Goal: Transaction & Acquisition: Purchase product/service

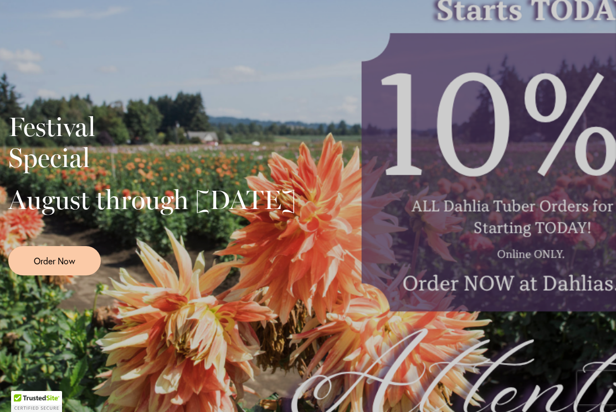
scroll to position [272, 0]
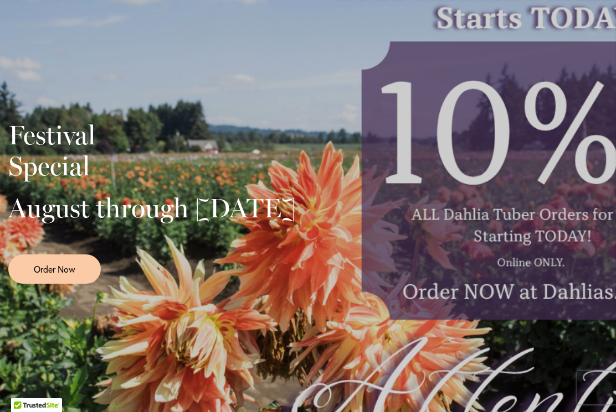
click at [74, 113] on div "Festival Special August through September 28th Order Now" at bounding box center [151, 198] width 287 height 171
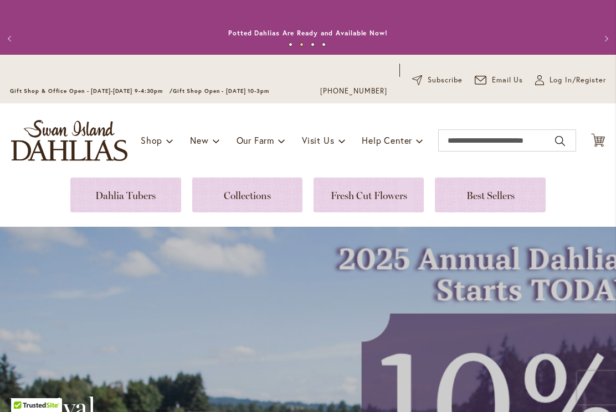
scroll to position [0, 0]
click at [123, 201] on link at bounding box center [125, 195] width 110 height 35
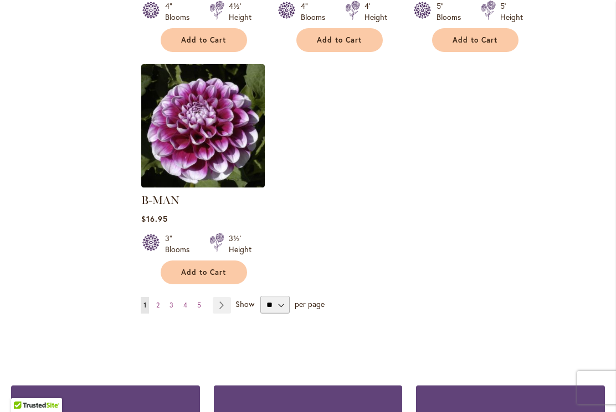
scroll to position [1434, 0]
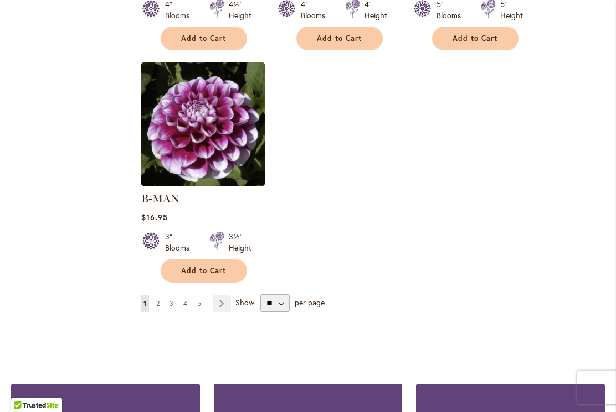
click at [223, 296] on link "Page Next" at bounding box center [222, 304] width 18 height 17
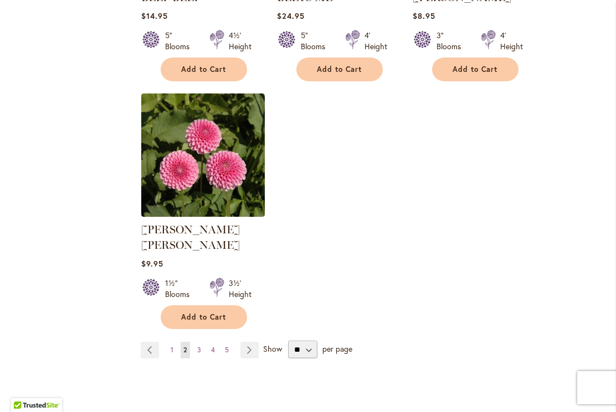
scroll to position [1388, 0]
click at [246, 342] on link "Page Next" at bounding box center [249, 350] width 18 height 17
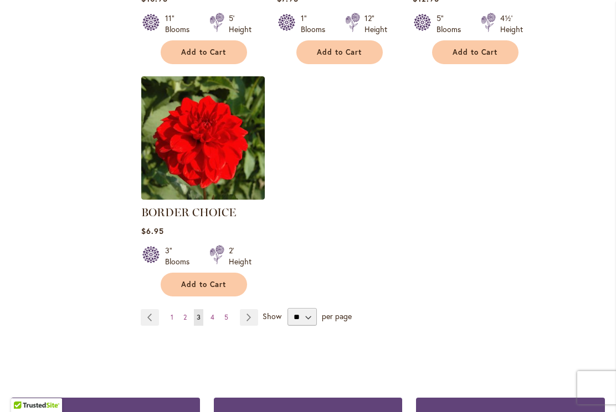
scroll to position [1406, 0]
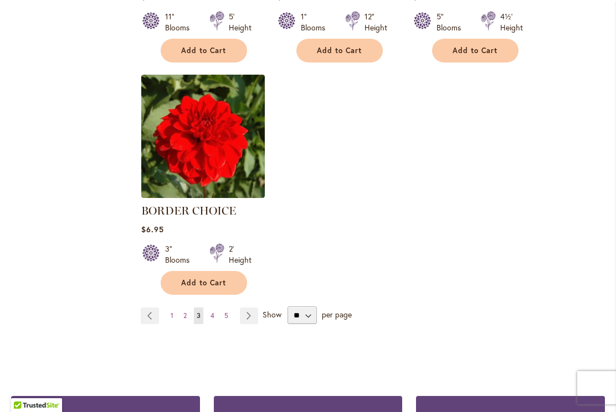
click at [250, 321] on link "Page Next" at bounding box center [249, 316] width 18 height 17
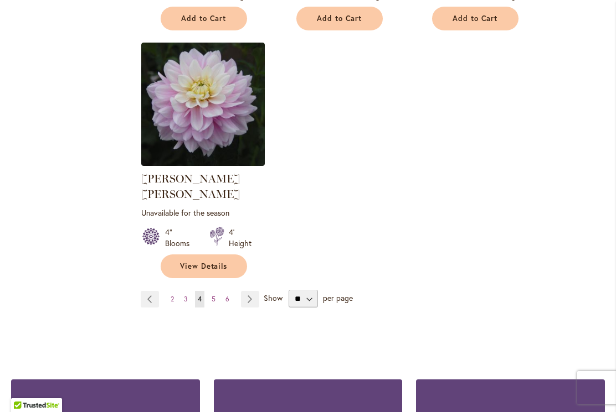
scroll to position [1455, 0]
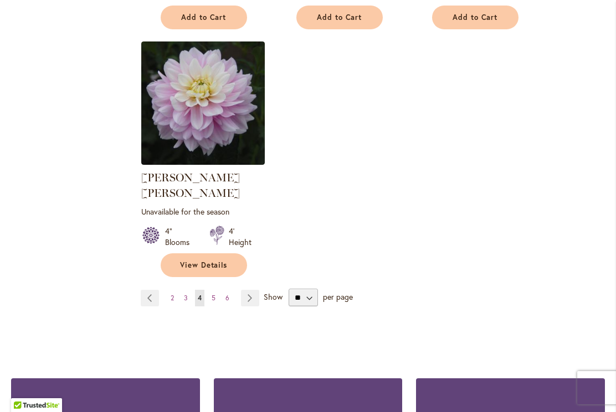
click at [253, 290] on link "Page Next" at bounding box center [250, 298] width 18 height 17
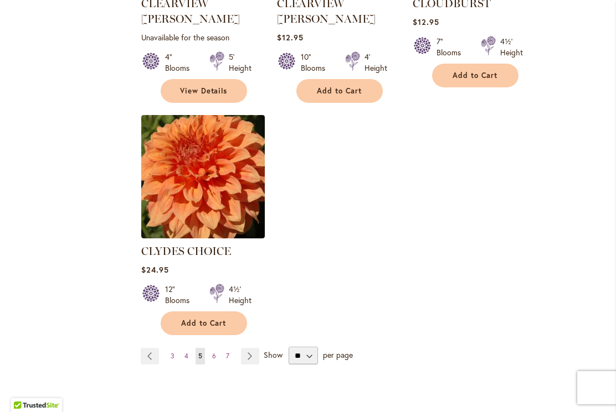
scroll to position [1397, 0]
click at [301, 347] on select "** ** ** **" at bounding box center [302, 356] width 29 height 18
select select "**"
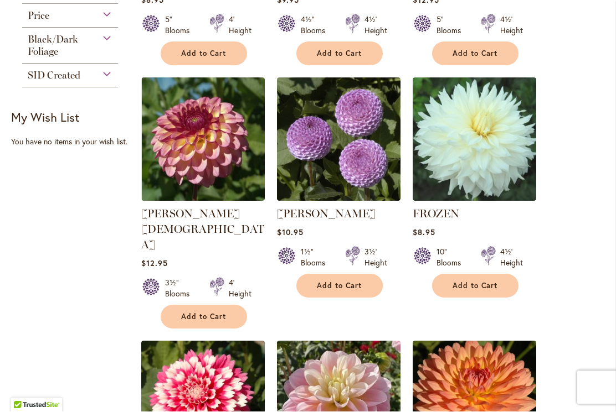
scroll to position [706, 0]
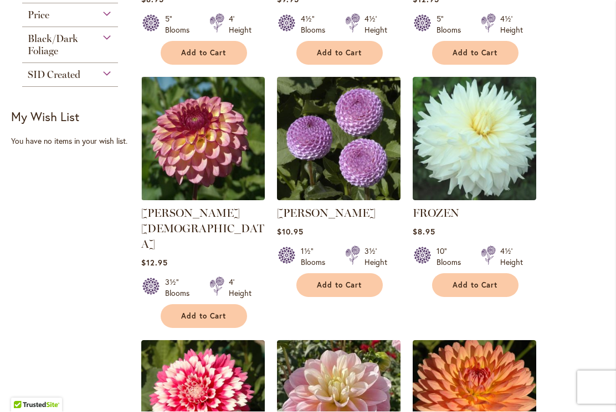
click at [200, 142] on img at bounding box center [202, 139] width 123 height 123
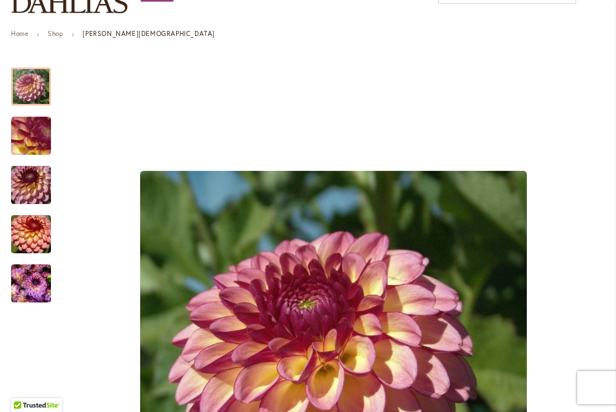
scroll to position [148, 0]
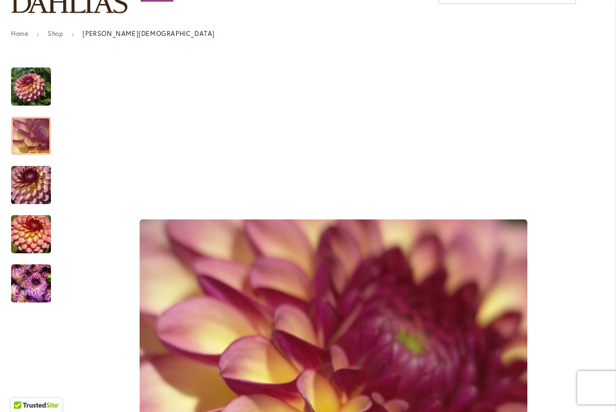
click at [17, 131] on div at bounding box center [31, 136] width 40 height 38
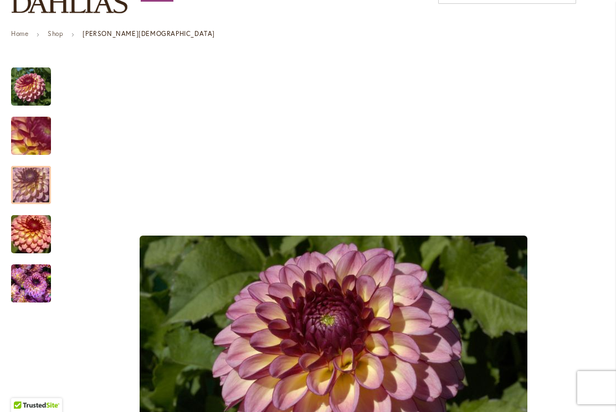
click at [17, 188] on img "Foxy Lady" at bounding box center [31, 185] width 80 height 53
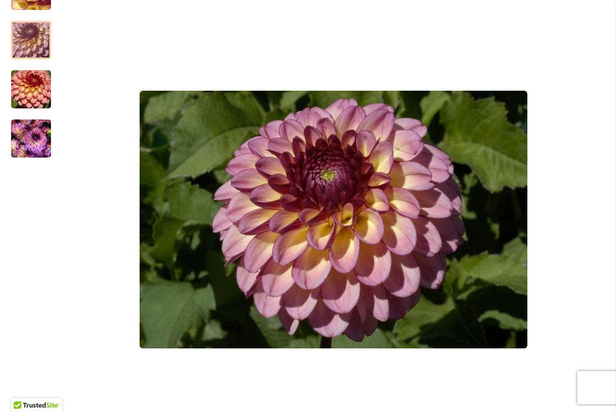
scroll to position [293, 0]
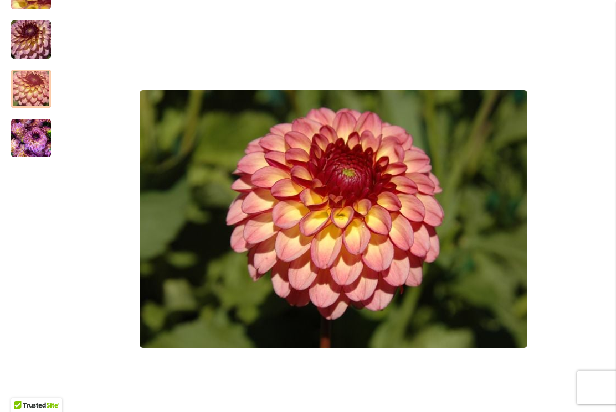
click at [25, 93] on img "Foxy Lady" at bounding box center [31, 89] width 80 height 53
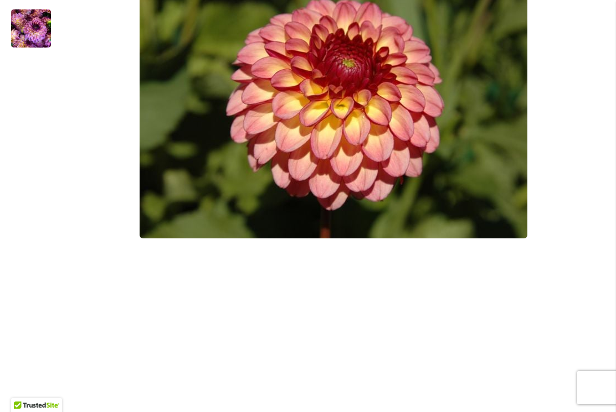
scroll to position [399, 0]
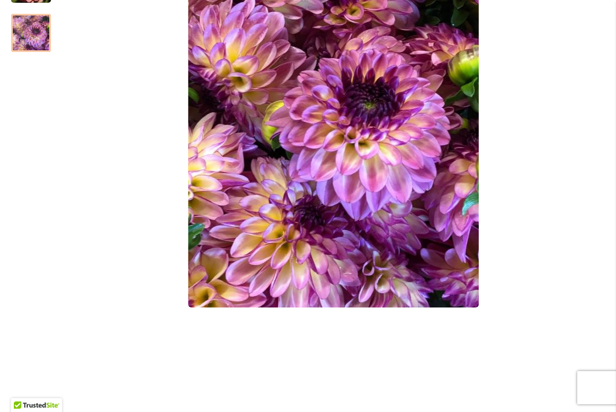
click at [25, 34] on img "Foxy Lady" at bounding box center [31, 33] width 40 height 53
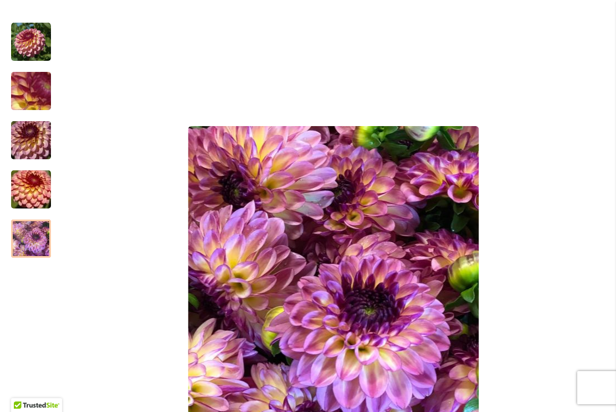
scroll to position [192, 0]
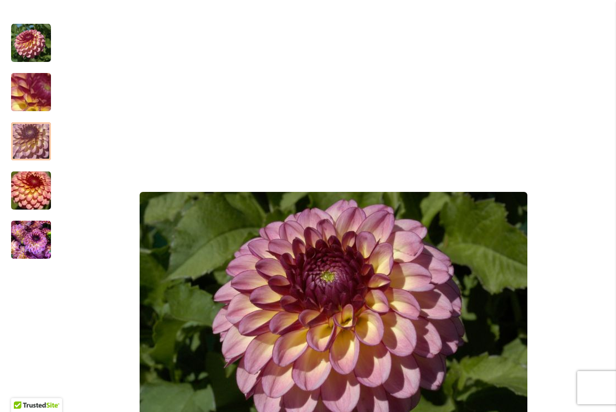
click at [20, 137] on img "Foxy Lady" at bounding box center [31, 141] width 80 height 53
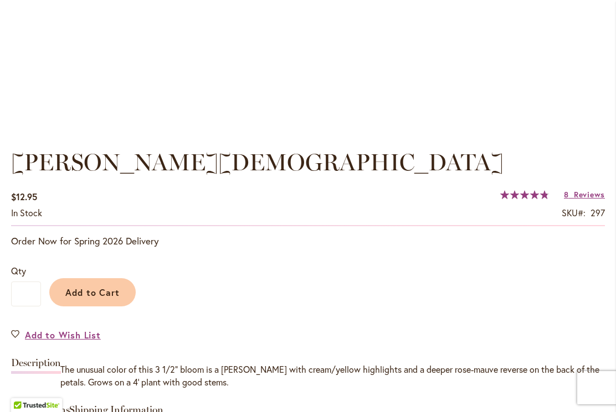
scroll to position [702, 0]
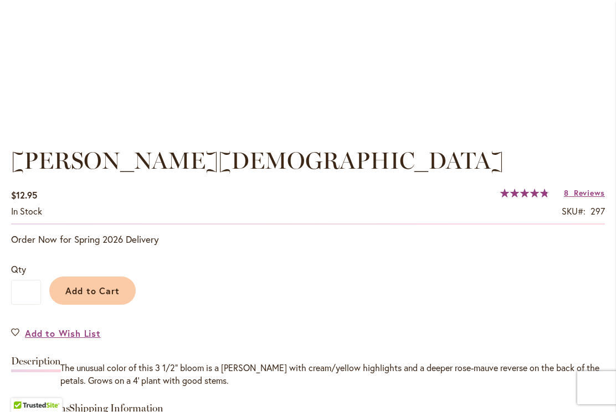
click at [94, 293] on span "Add to Cart" at bounding box center [92, 291] width 55 height 12
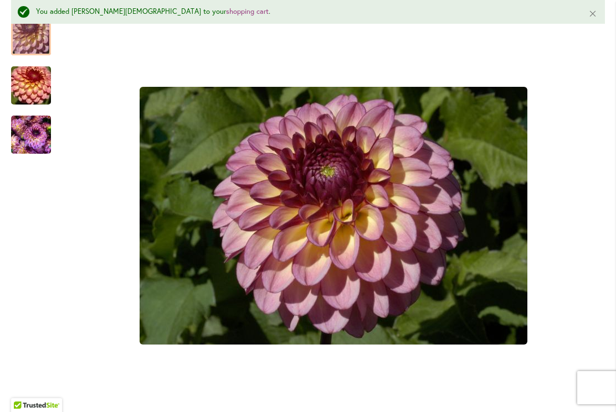
scroll to position [306, 0]
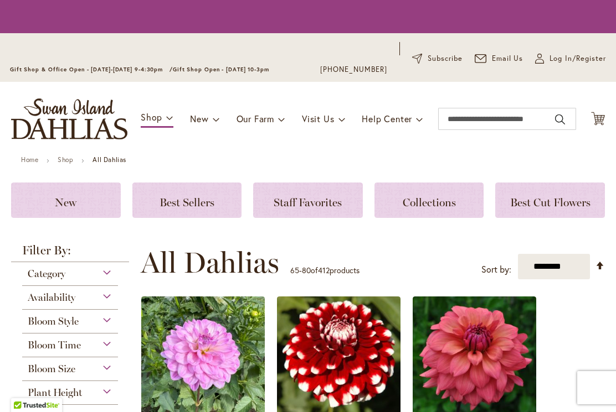
select select "**"
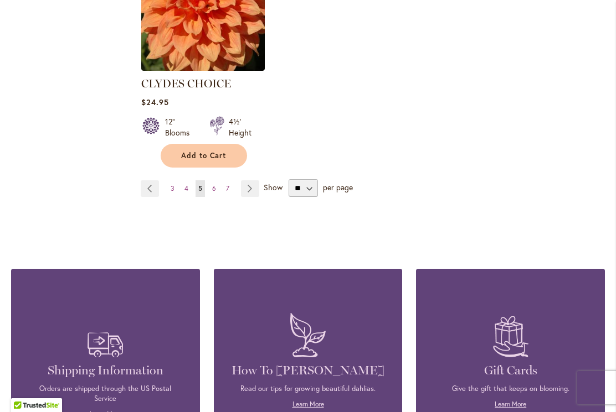
scroll to position [1565, 0]
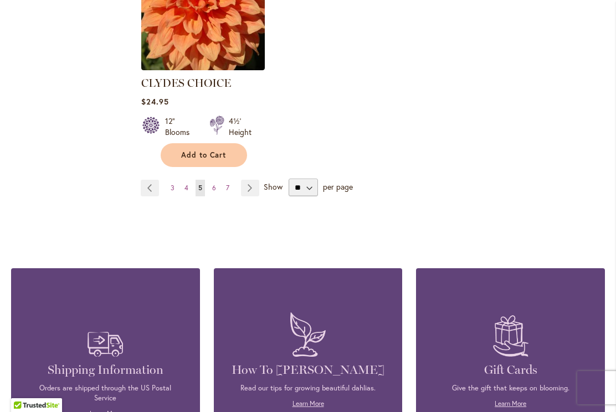
click at [158, 180] on link "Page Previous" at bounding box center [150, 188] width 18 height 17
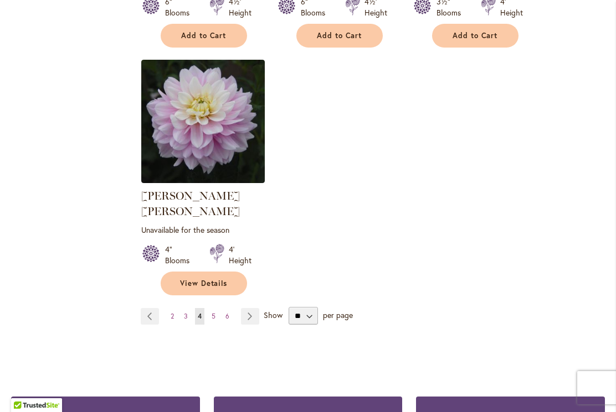
scroll to position [1438, 0]
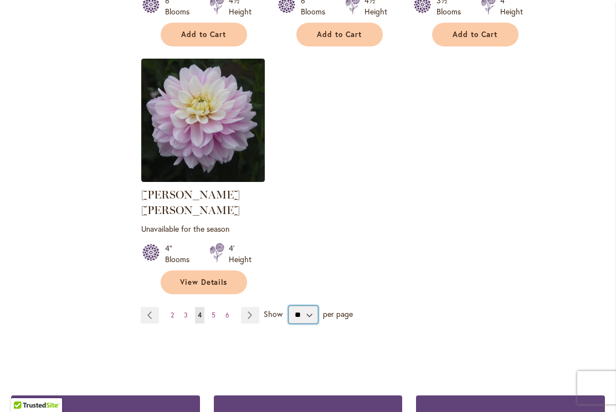
click at [305, 306] on select "** ** ** **" at bounding box center [302, 315] width 29 height 18
select select "**"
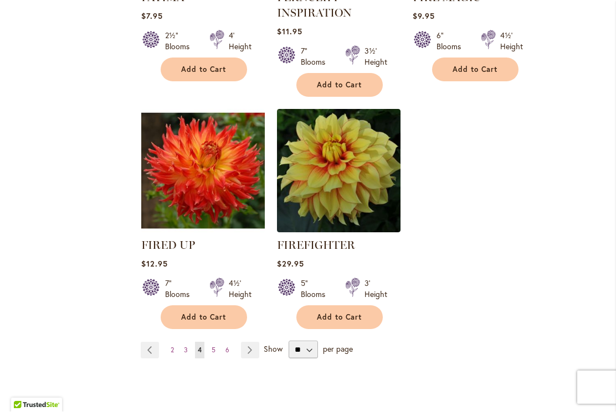
scroll to position [2597, 0]
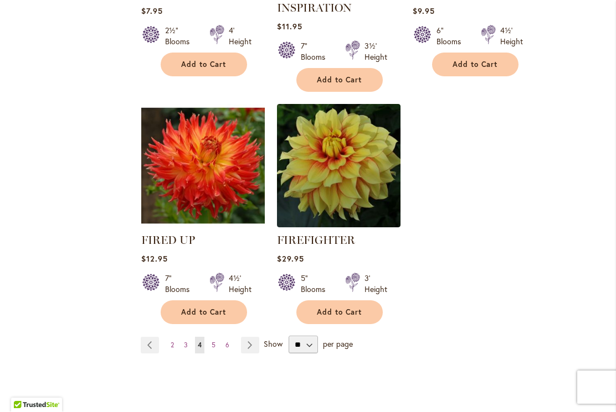
click at [171, 342] on span "2" at bounding box center [172, 346] width 3 height 8
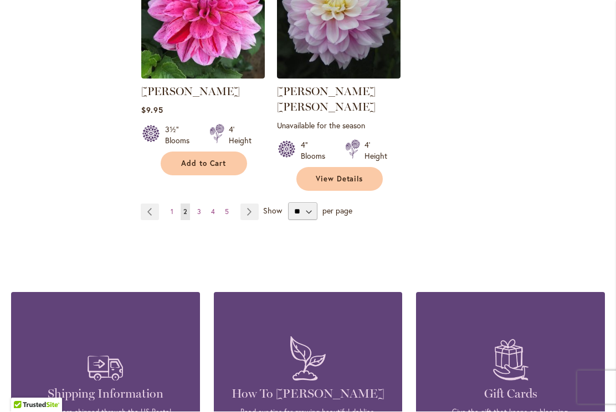
scroll to position [2706, 0]
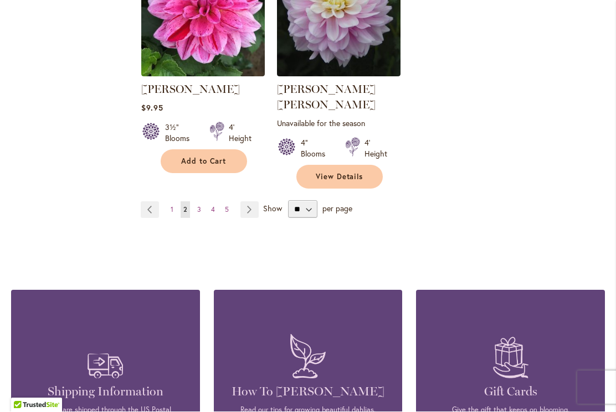
click at [169, 202] on link "Page 1" at bounding box center [172, 210] width 8 height 17
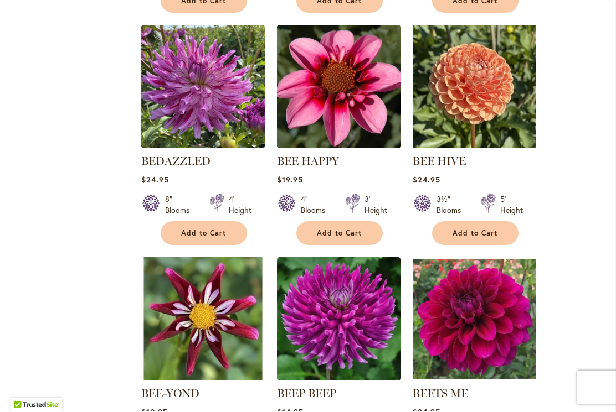
scroll to position [2169, 0]
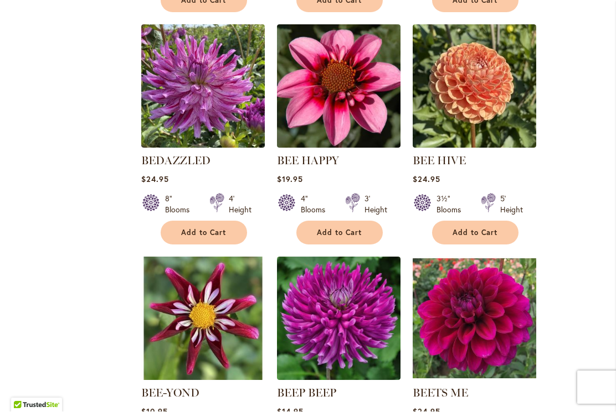
click at [311, 78] on img at bounding box center [338, 86] width 123 height 123
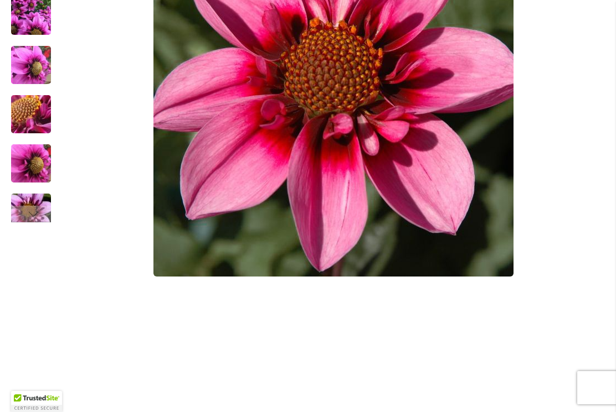
scroll to position [416, 0]
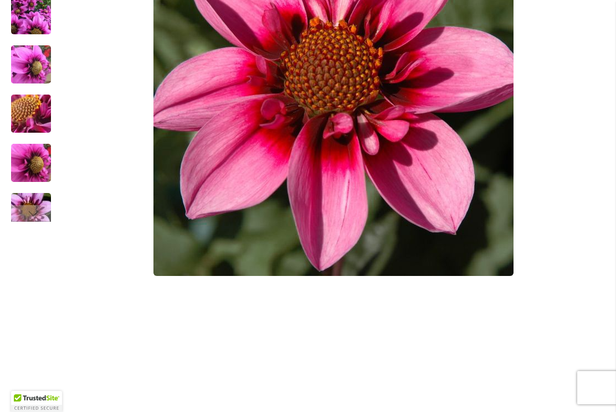
click at [25, 111] on img "BEE HAPPY" at bounding box center [31, 114] width 80 height 60
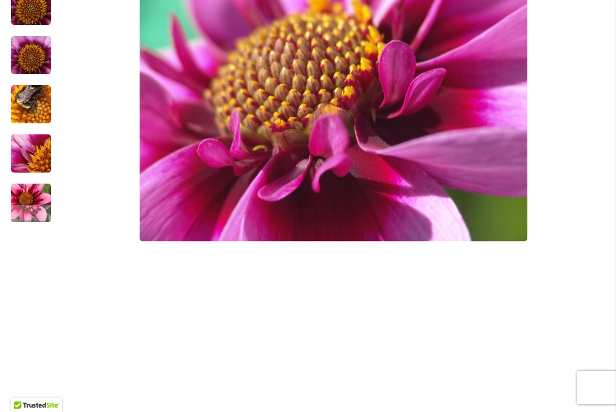
click at [25, 213] on div "Next" at bounding box center [31, 213] width 17 height 17
click at [26, 103] on img "BEE HAPPY" at bounding box center [31, 105] width 80 height 60
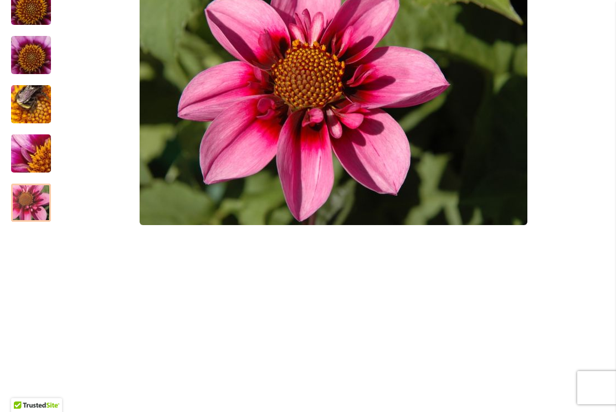
click at [28, 196] on img "BEE HAPPY" at bounding box center [31, 203] width 80 height 53
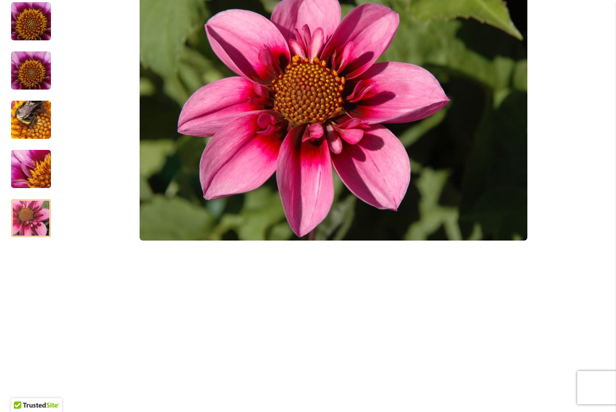
scroll to position [398, 0]
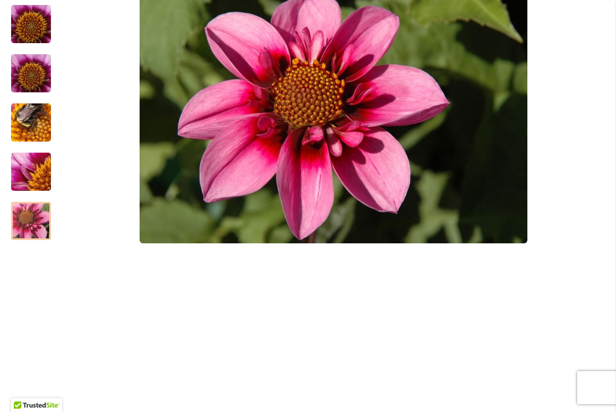
click at [36, 223] on div at bounding box center [31, 221] width 40 height 38
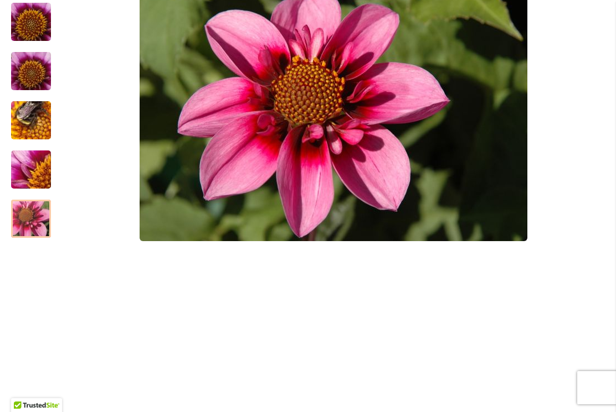
scroll to position [400, 0]
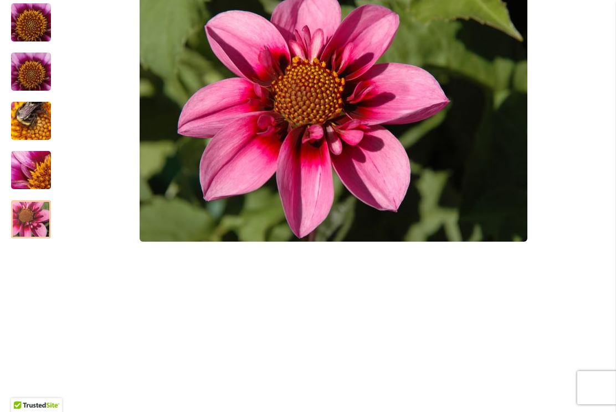
click at [28, 224] on div at bounding box center [31, 219] width 40 height 38
click at [25, 224] on div at bounding box center [31, 219] width 40 height 38
click at [35, 214] on div at bounding box center [31, 219] width 40 height 38
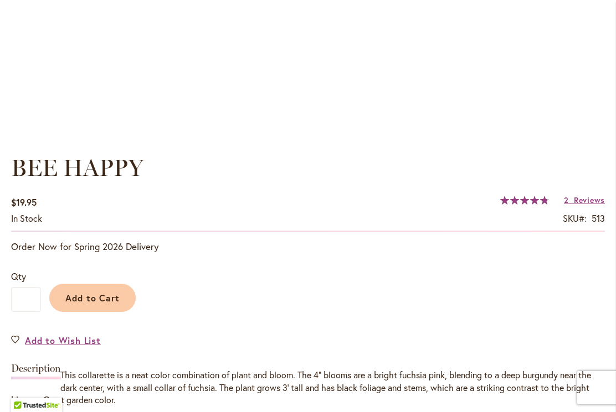
scroll to position [702, 0]
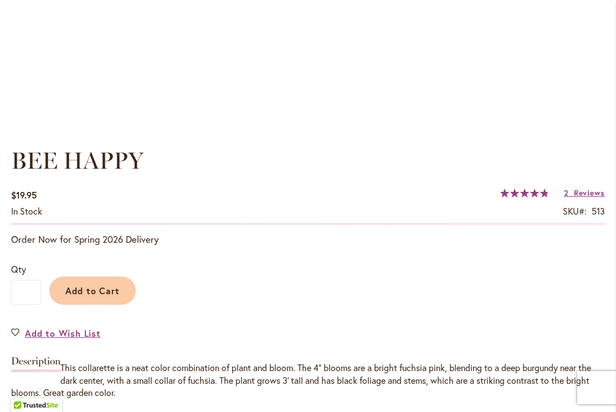
click at [107, 291] on span "Add to Cart" at bounding box center [92, 291] width 55 height 12
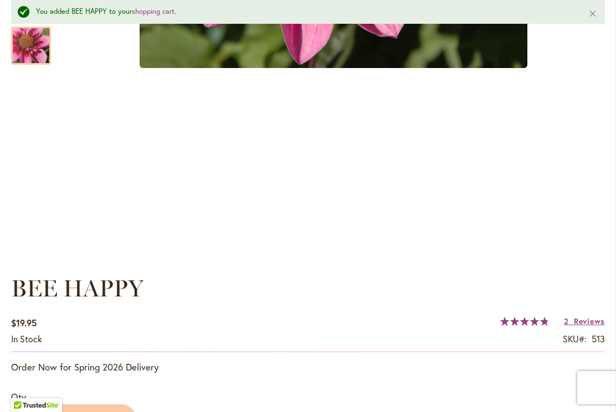
scroll to position [597, 0]
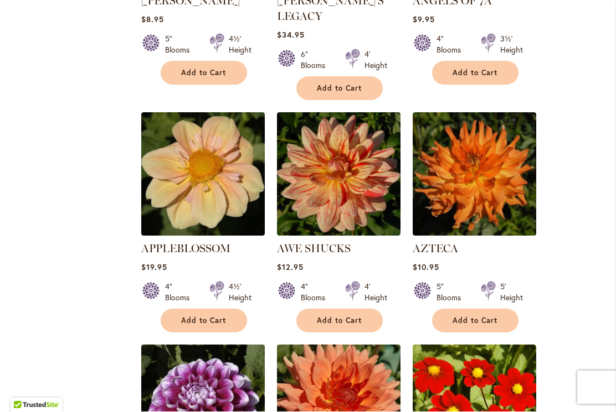
scroll to position [1152, 0]
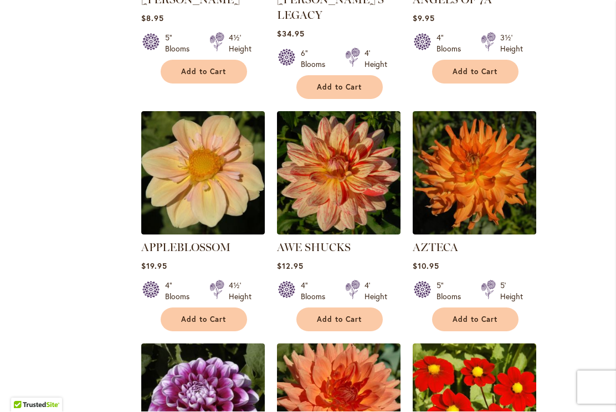
click at [314, 179] on img at bounding box center [338, 173] width 123 height 123
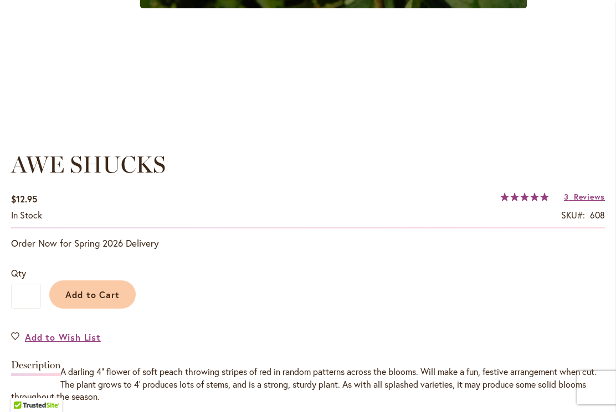
scroll to position [701, 0]
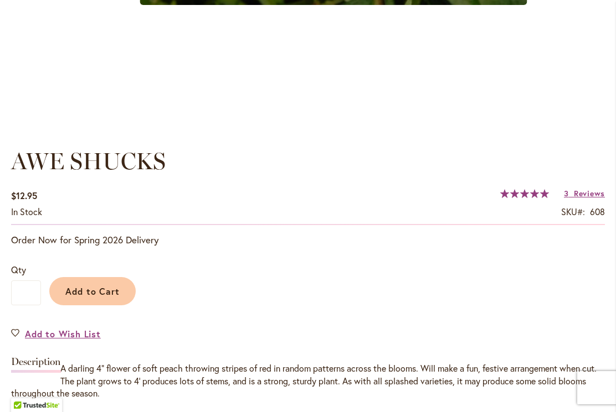
click at [94, 288] on span "Add to Cart" at bounding box center [92, 292] width 55 height 12
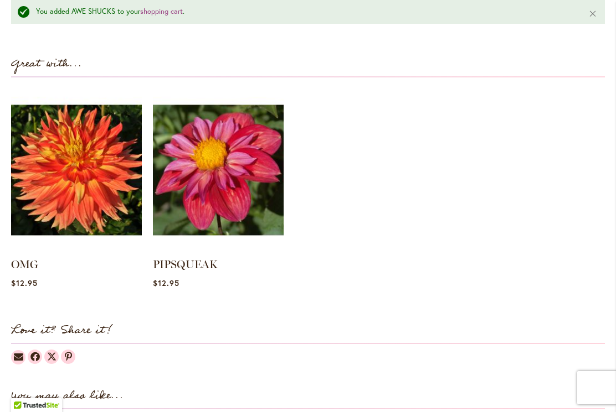
scroll to position [1142, 0]
click at [192, 184] on img at bounding box center [218, 170] width 131 height 163
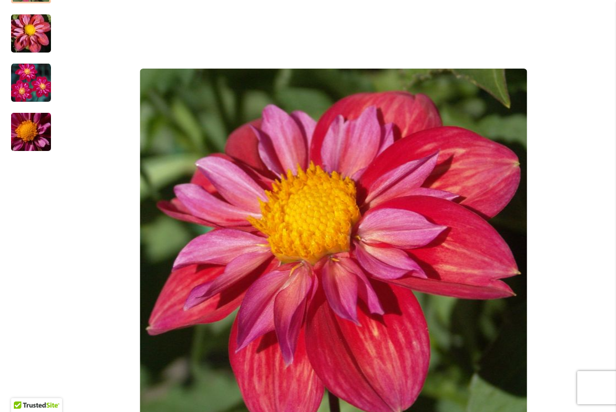
scroll to position [251, 0]
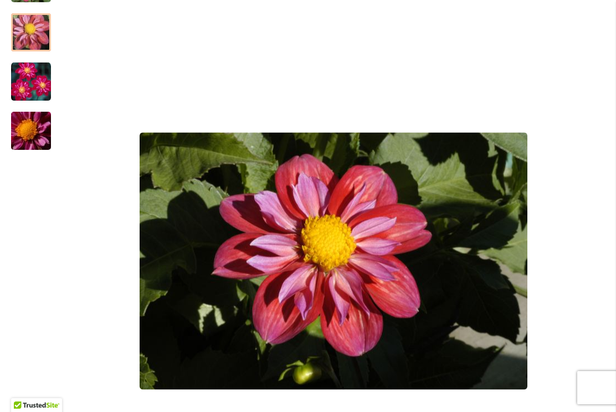
click at [24, 38] on img "PIPSQUEAK" at bounding box center [31, 32] width 80 height 53
click at [30, 40] on div at bounding box center [31, 32] width 40 height 38
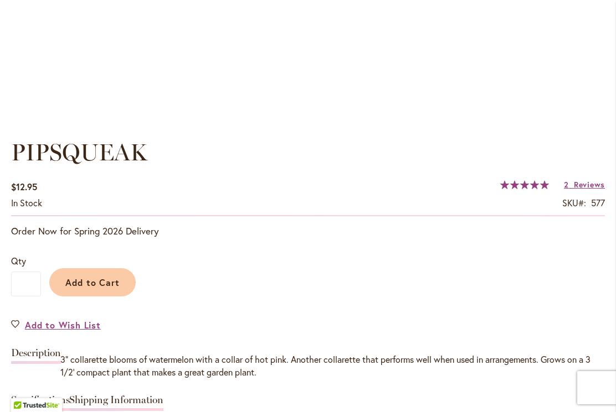
scroll to position [720, 0]
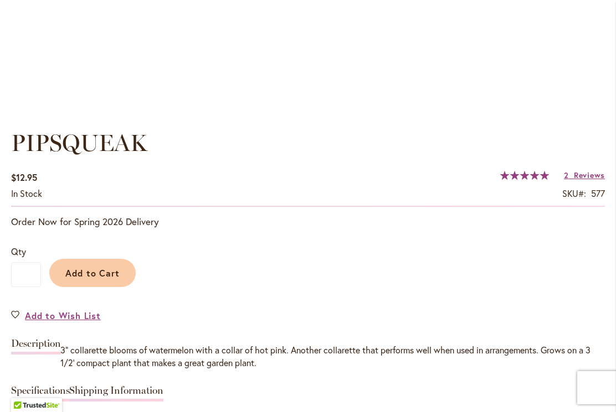
click at [100, 277] on span "Add to Cart" at bounding box center [92, 273] width 55 height 12
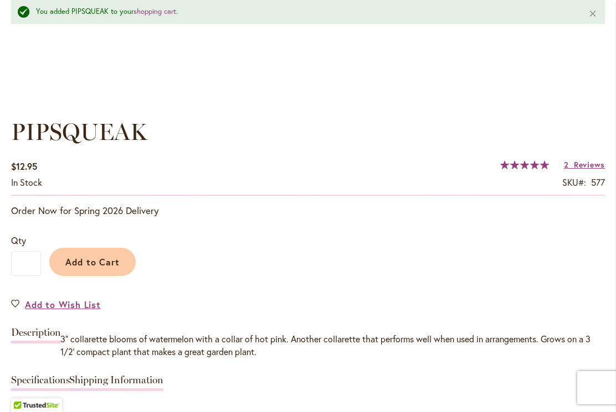
scroll to position [778, 0]
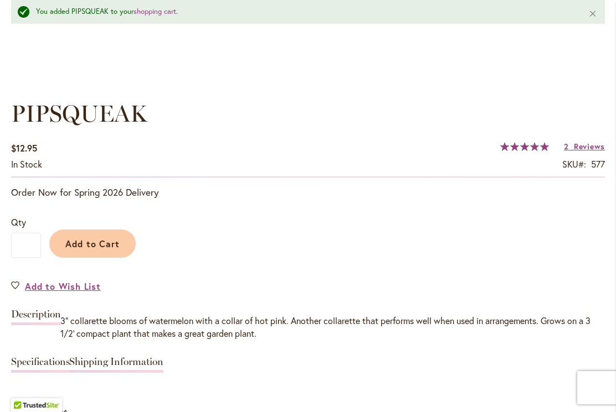
click at [89, 243] on span "Add to Cart" at bounding box center [92, 244] width 55 height 12
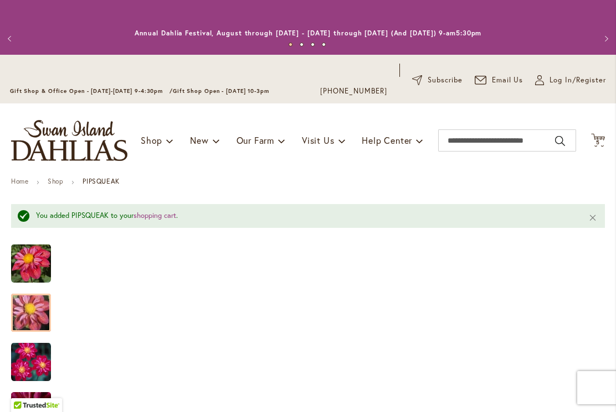
scroll to position [0, 0]
click at [593, 145] on span "5 5 items" at bounding box center [597, 143] width 11 height 6
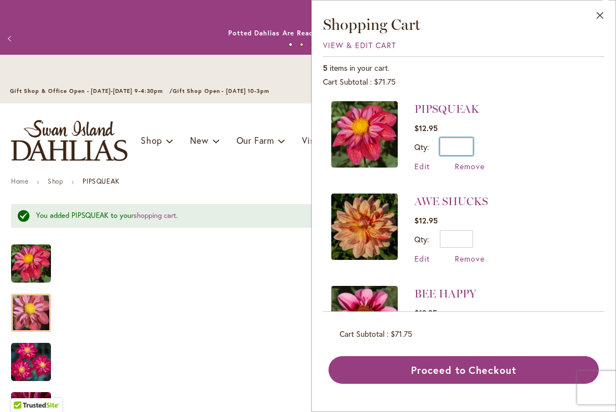
click at [470, 153] on input "*" at bounding box center [456, 147] width 33 height 18
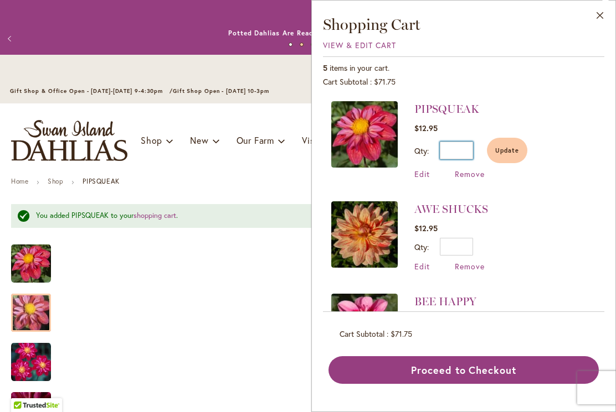
type input "*"
click at [510, 156] on button "Update" at bounding box center [507, 150] width 40 height 25
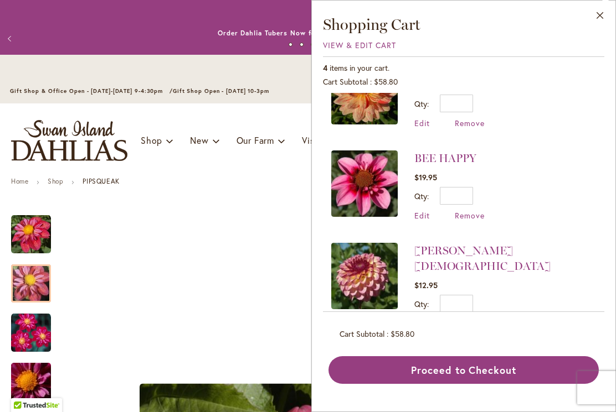
scroll to position [135, 0]
click at [335, 173] on img at bounding box center [364, 184] width 66 height 66
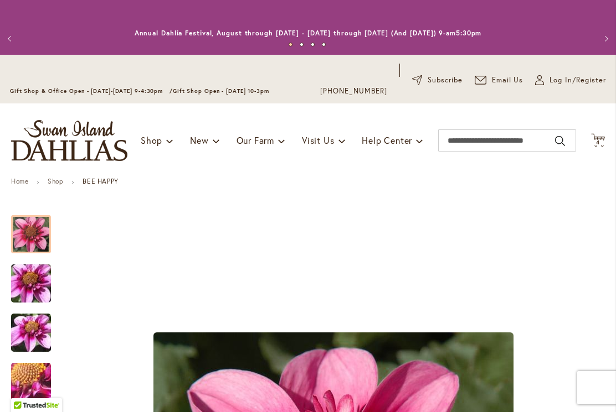
click at [597, 145] on span "4" at bounding box center [598, 142] width 4 height 7
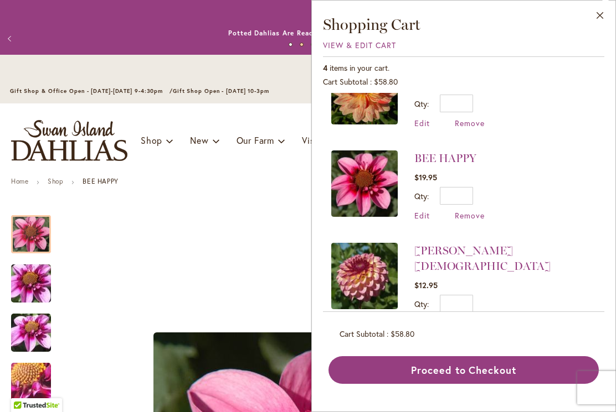
scroll to position [135, 0]
click at [599, 19] on button "Close" at bounding box center [600, 18] width 30 height 35
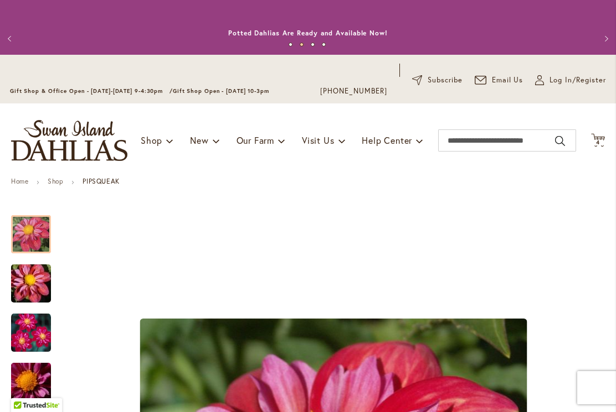
click at [600, 141] on span "4 4 items" at bounding box center [597, 143] width 11 height 6
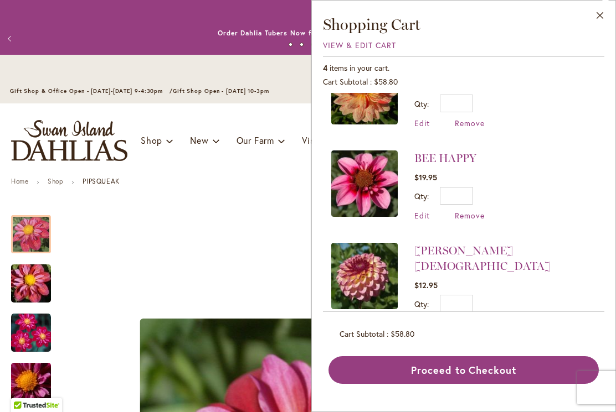
scroll to position [135, 0]
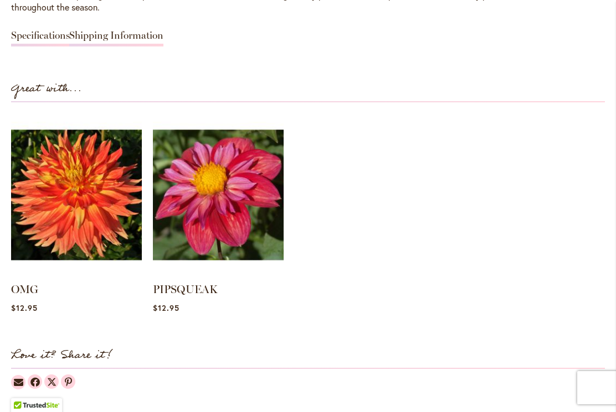
scroll to position [1087, 0]
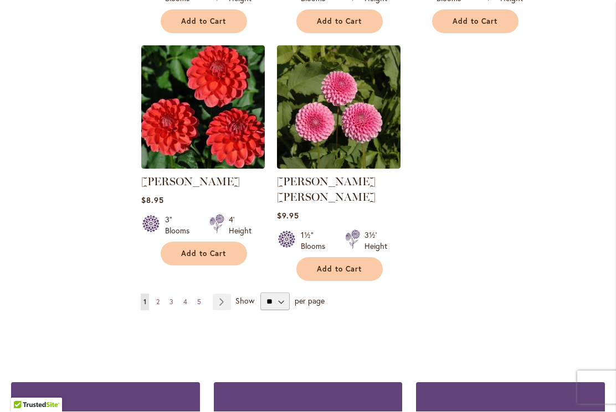
scroll to position [2614, 0]
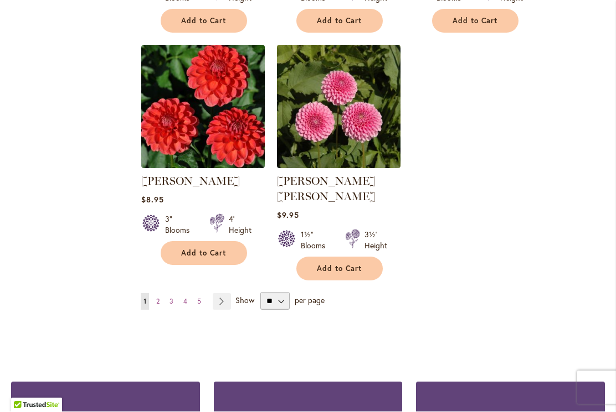
click at [151, 294] on ul "You're currently reading page 1 Page 2 Page 3 Page 4 Page 5 Page Next" at bounding box center [188, 302] width 95 height 17
click at [223, 294] on link "Page Next" at bounding box center [222, 302] width 18 height 17
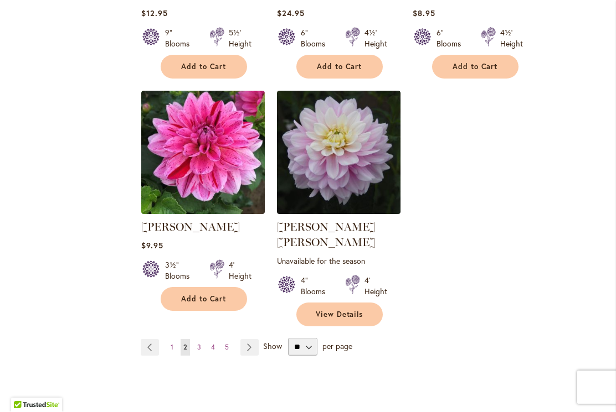
scroll to position [2570, 0]
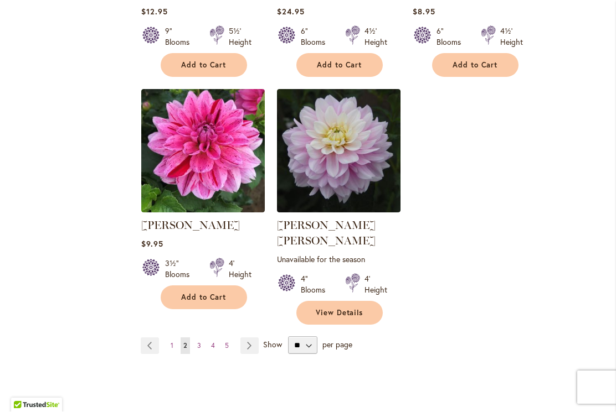
click at [249, 338] on link "Page Next" at bounding box center [249, 346] width 18 height 17
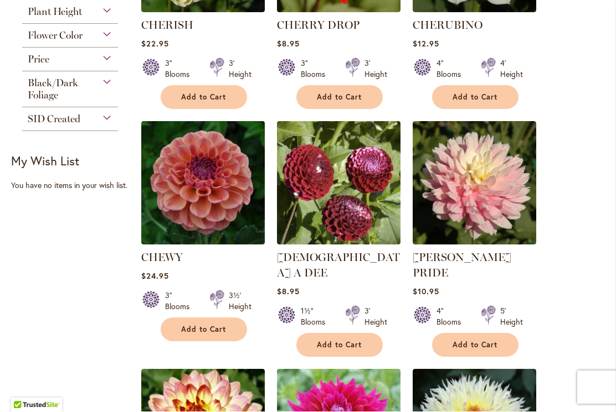
scroll to position [661, 0]
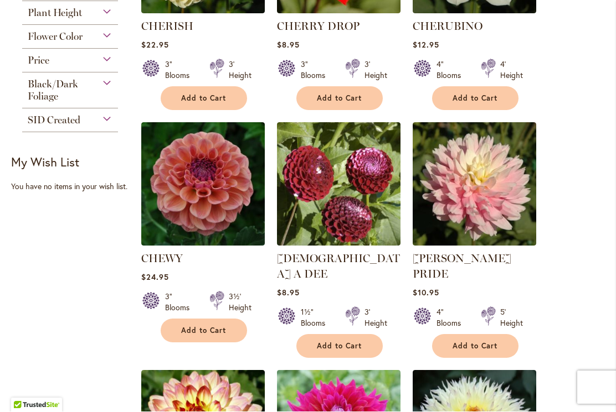
click at [192, 193] on img at bounding box center [202, 184] width 123 height 123
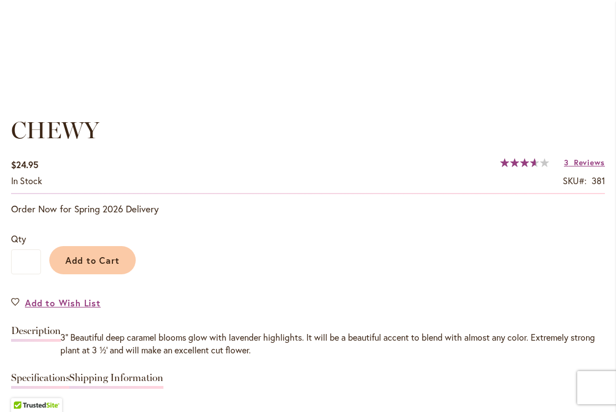
scroll to position [757, 0]
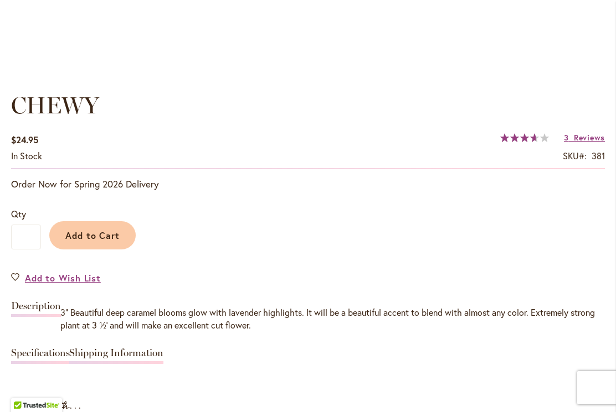
click at [99, 234] on span "Add to Cart" at bounding box center [92, 236] width 55 height 12
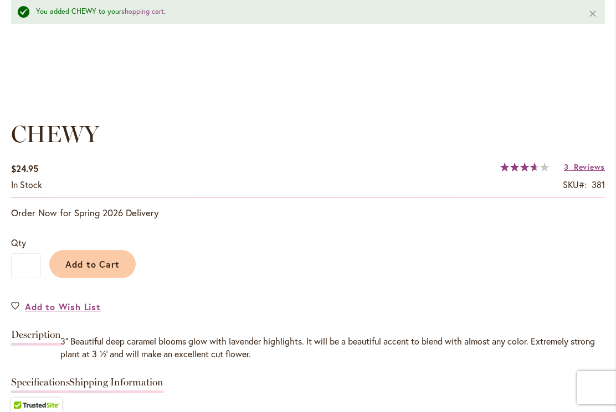
click at [580, 167] on span "Reviews" at bounding box center [589, 167] width 31 height 11
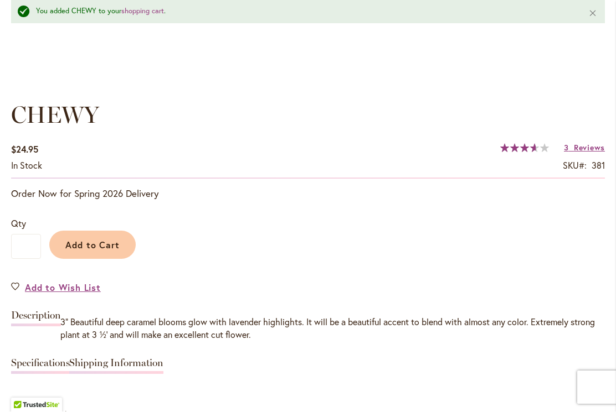
scroll to position [772, 0]
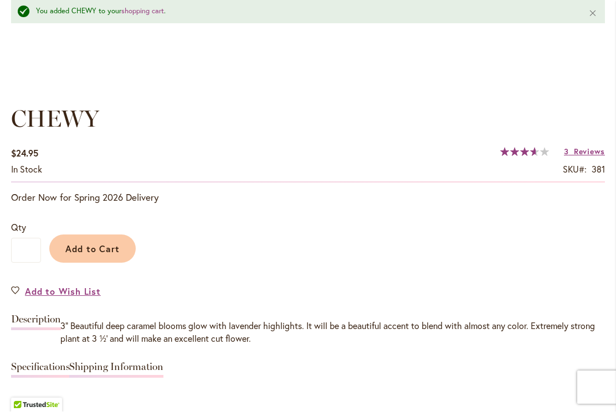
click at [588, 151] on span "Reviews" at bounding box center [589, 152] width 31 height 11
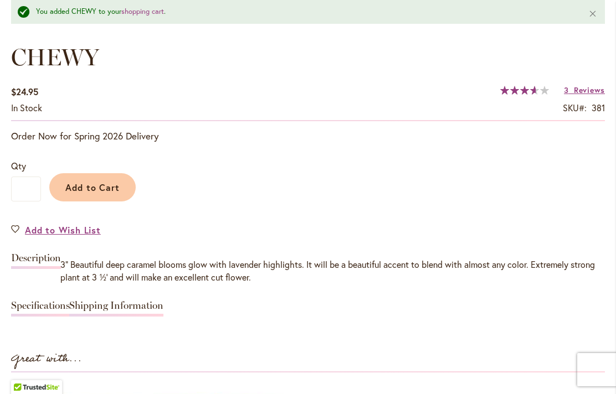
scroll to position [839, 0]
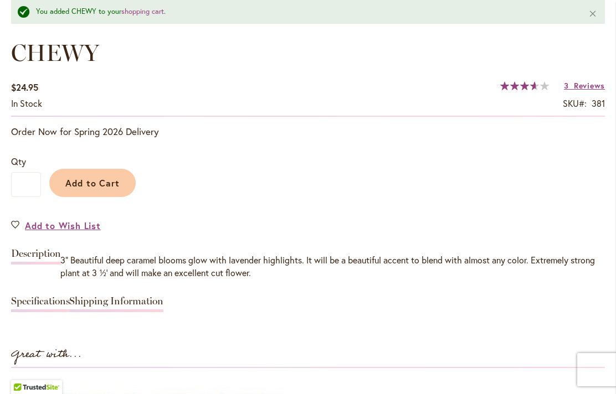
click at [84, 178] on span "Add to Cart" at bounding box center [92, 183] width 55 height 12
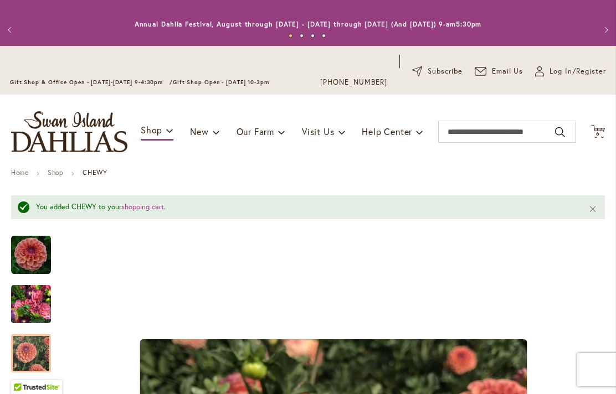
scroll to position [1, 0]
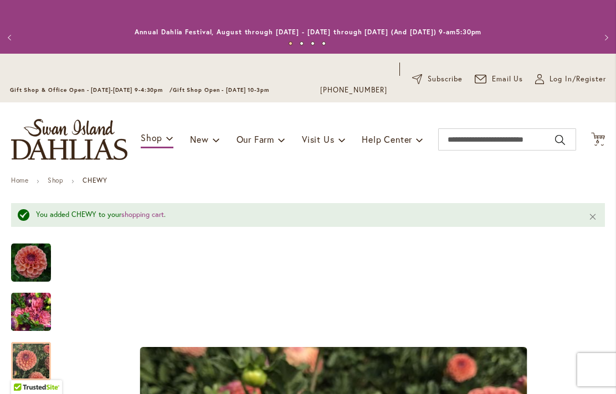
click at [602, 136] on icon at bounding box center [598, 138] width 14 height 13
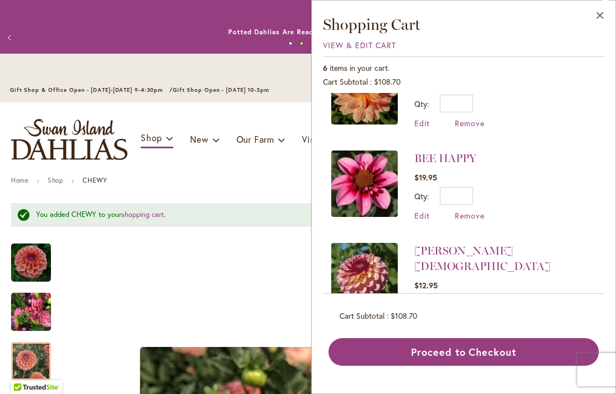
scroll to position [228, 0]
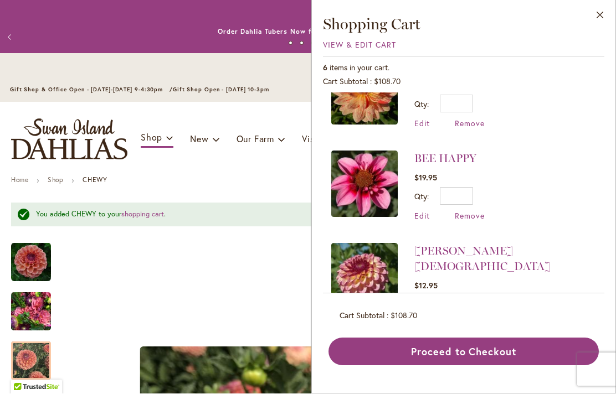
click at [597, 25] on button "Close" at bounding box center [600, 18] width 30 height 35
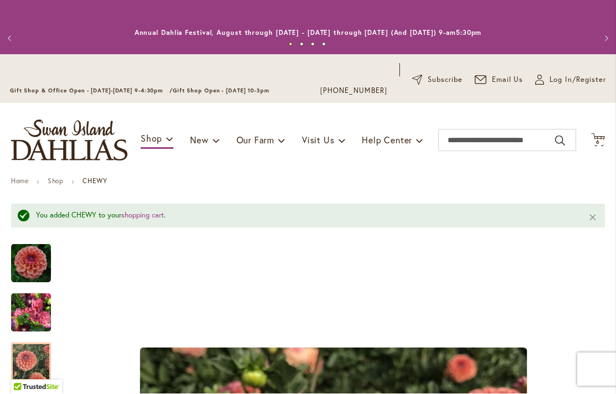
scroll to position [0, 0]
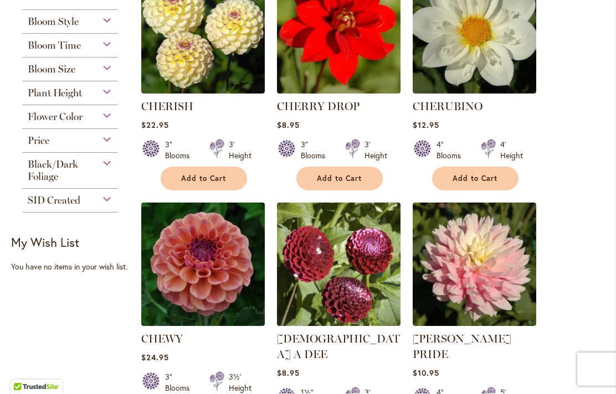
scroll to position [581, 0]
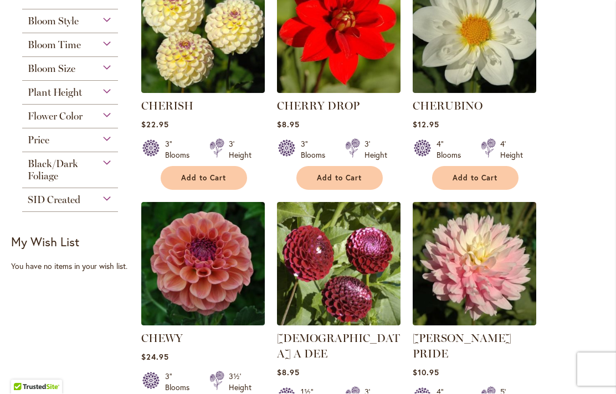
click at [223, 39] on img at bounding box center [202, 31] width 123 height 123
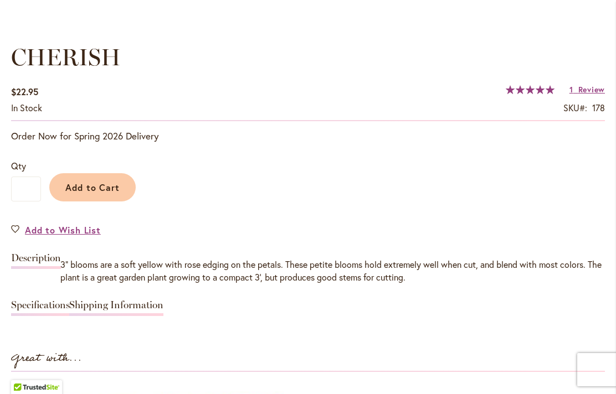
scroll to position [813, 0]
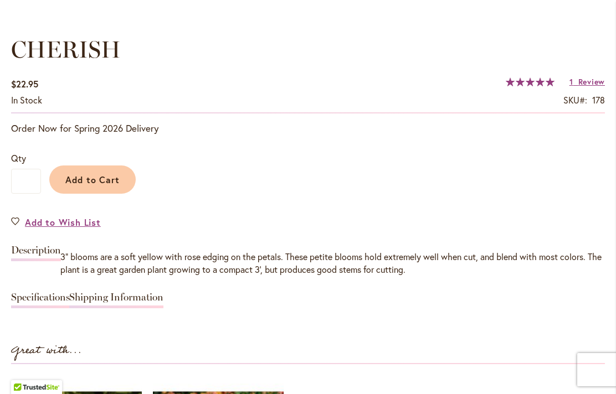
click at [107, 188] on button "Add to Cart" at bounding box center [92, 180] width 86 height 28
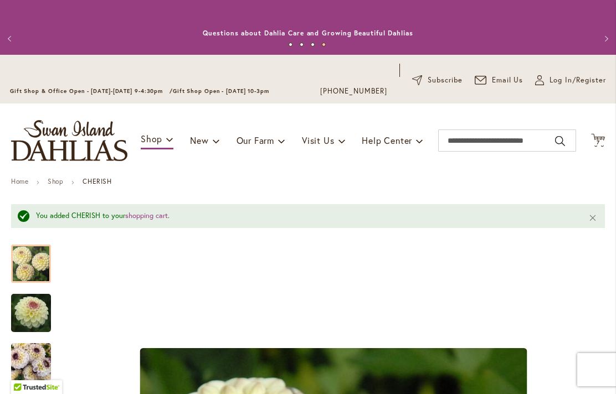
scroll to position [-1, 0]
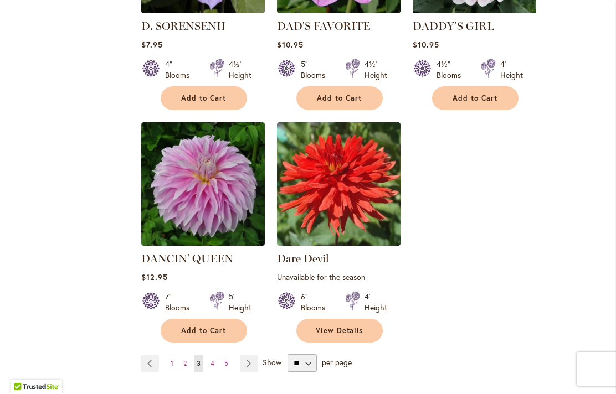
scroll to position [2577, 0]
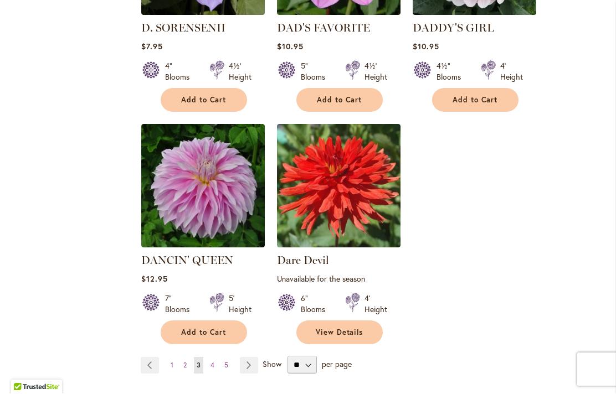
click at [156, 358] on link "Page Previous" at bounding box center [150, 366] width 18 height 17
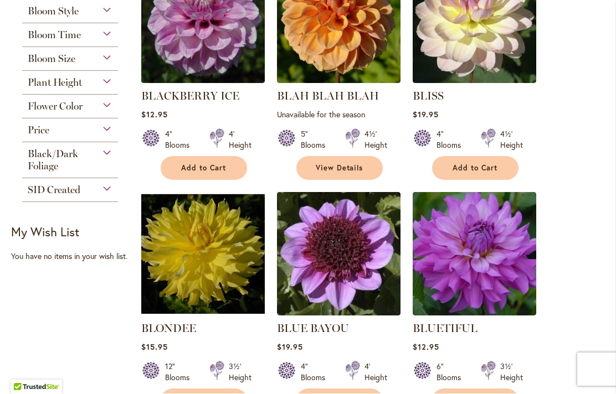
scroll to position [592, 0]
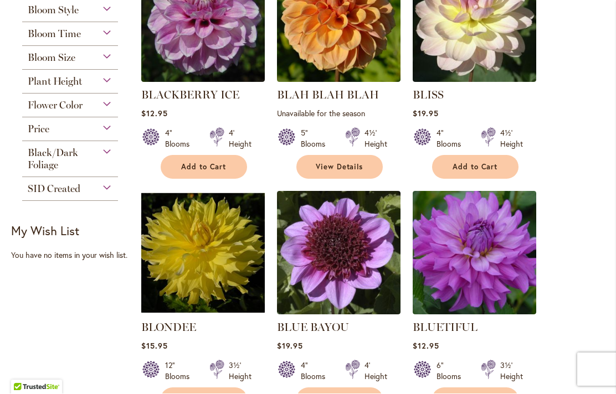
click at [108, 110] on div "Flower Color" at bounding box center [70, 103] width 96 height 18
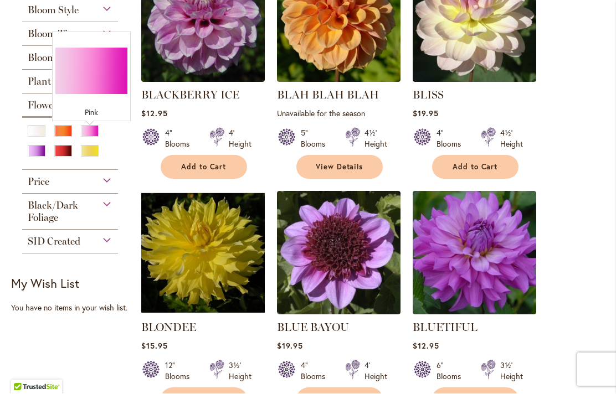
click at [96, 135] on div "Pink" at bounding box center [90, 132] width 18 height 12
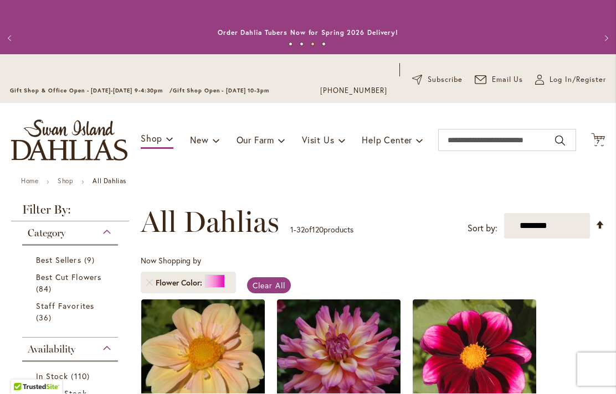
click at [602, 135] on icon "Cart .cls-1 { fill: #231f20; }" at bounding box center [598, 140] width 14 height 14
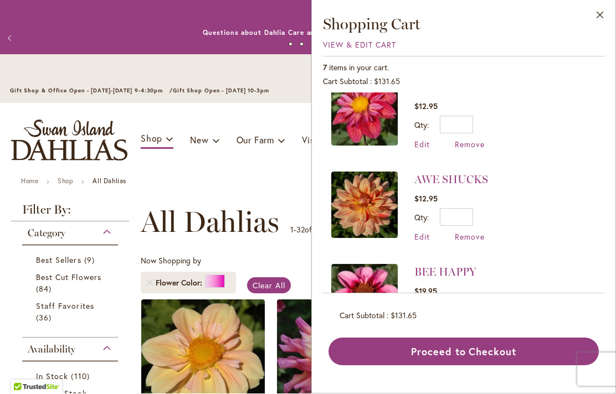
click at [601, 19] on button "Close" at bounding box center [600, 18] width 30 height 35
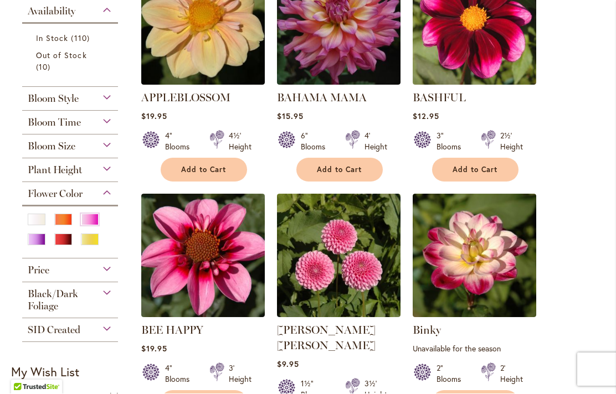
scroll to position [331, 0]
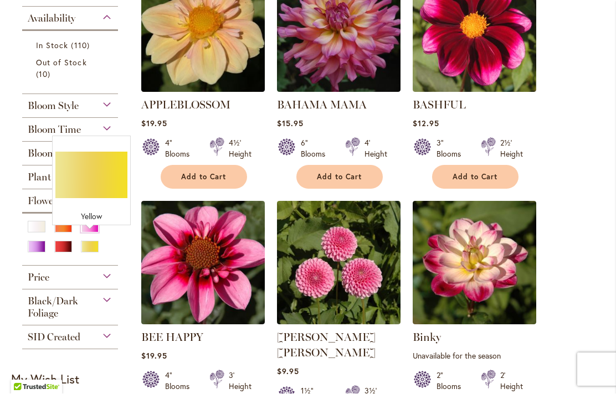
click at [94, 243] on div "Yellow" at bounding box center [90, 247] width 18 height 12
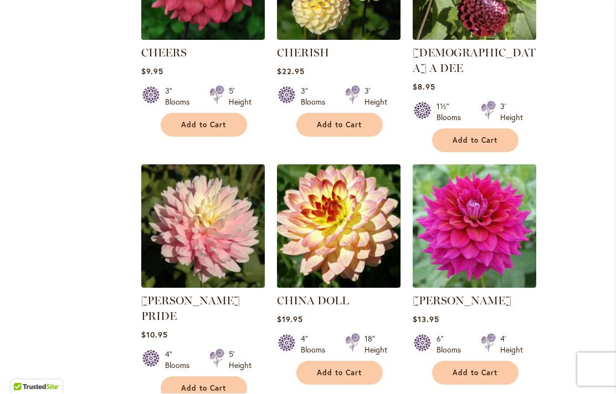
scroll to position [2278, 0]
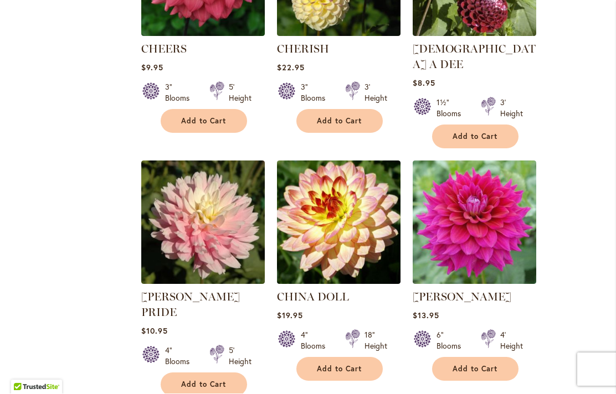
click at [183, 174] on img at bounding box center [202, 222] width 123 height 123
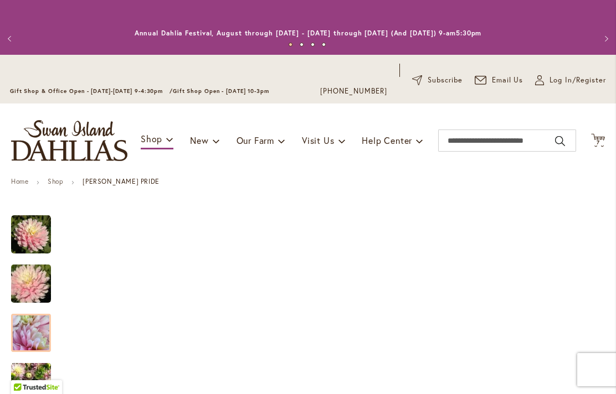
click at [26, 329] on img "CHILSON'S PRIDE" at bounding box center [31, 333] width 40 height 40
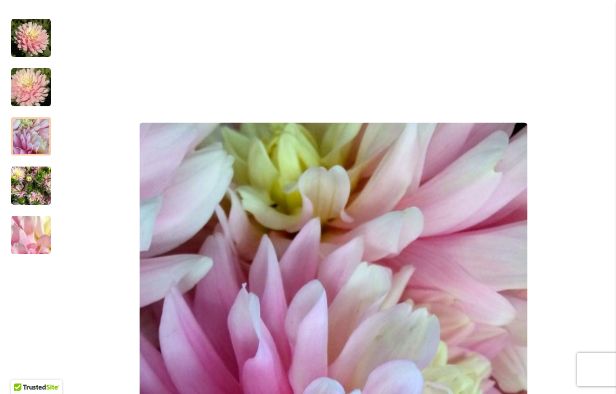
scroll to position [190, 0]
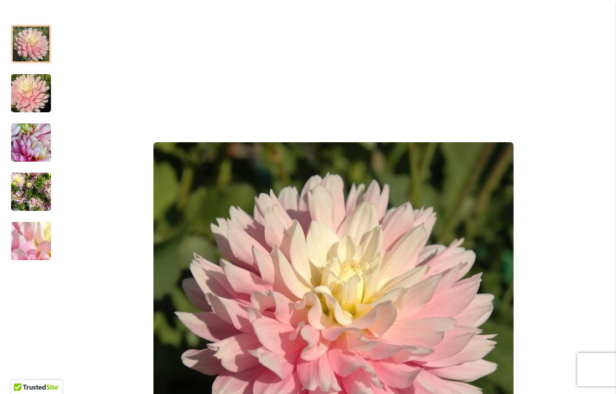
click at [28, 44] on img "CHILSON'S PRIDE" at bounding box center [31, 44] width 40 height 40
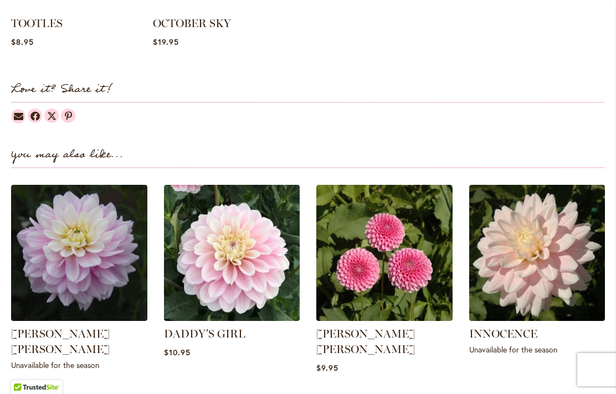
scroll to position [1342, 0]
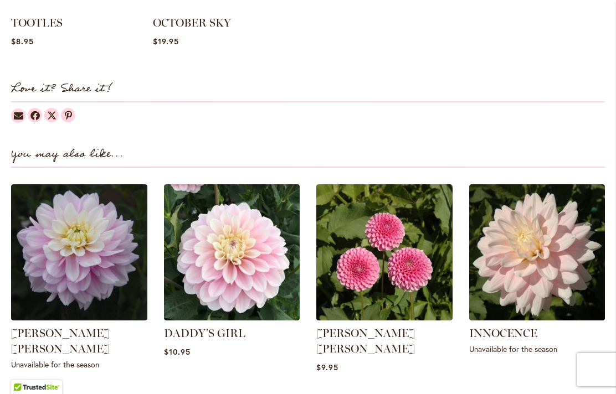
click at [365, 273] on img at bounding box center [384, 252] width 136 height 136
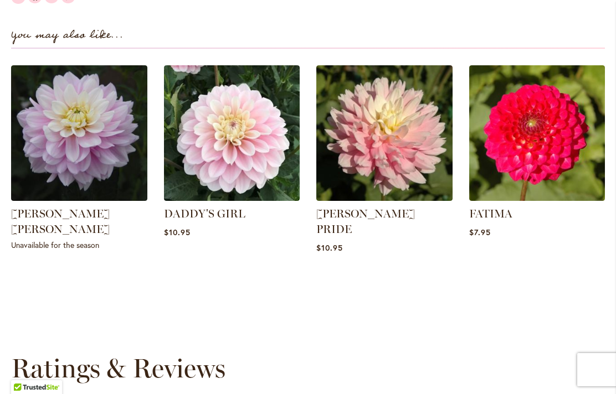
scroll to position [1453, 0]
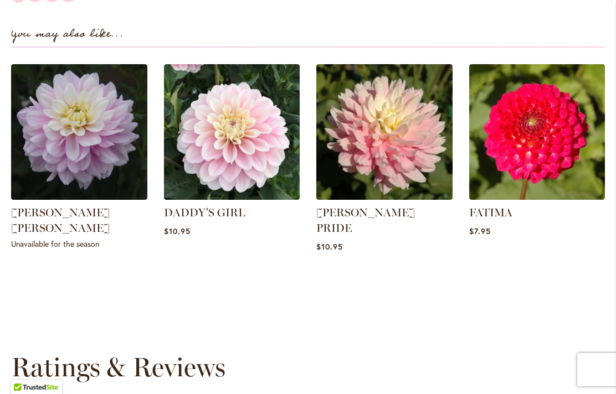
click at [205, 155] on img at bounding box center [232, 132] width 136 height 136
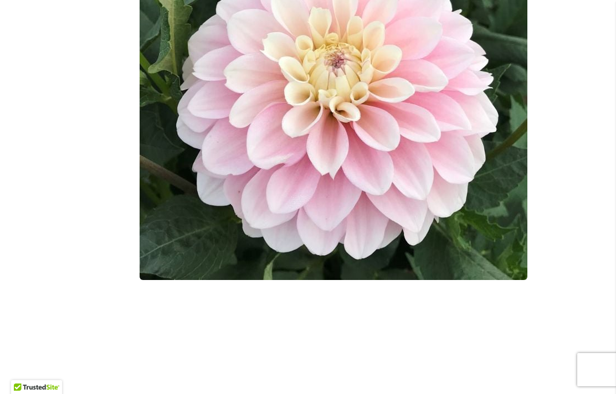
scroll to position [424, 0]
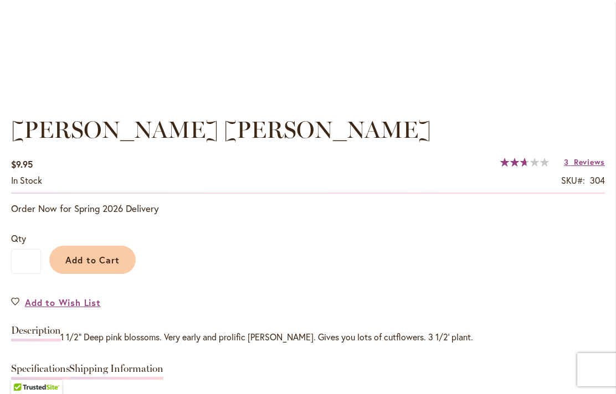
scroll to position [716, 0]
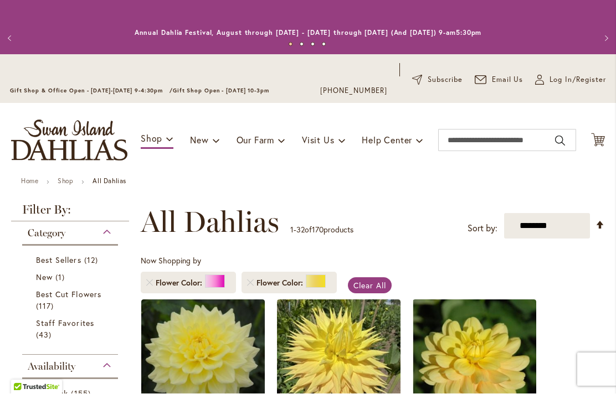
scroll to position [247, 0]
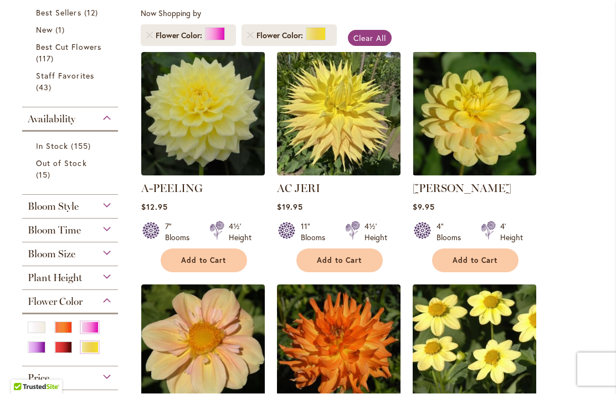
click at [90, 322] on div "Pink" at bounding box center [90, 328] width 18 height 12
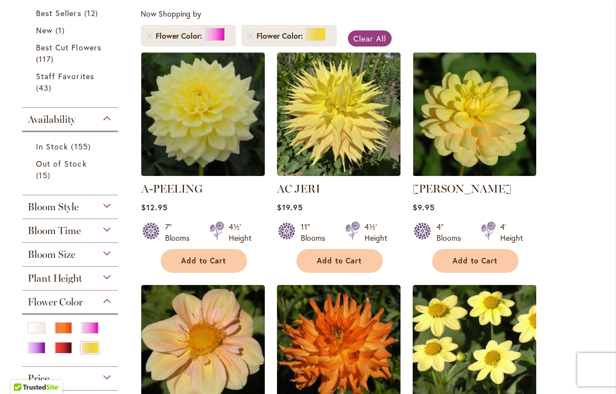
click at [89, 254] on div "Bloom Size (AA) Over 10" Blooms 8 items (A) 8"–10" Blooms 8 items (B) 6"–8" Blo…" at bounding box center [70, 255] width 96 height 24
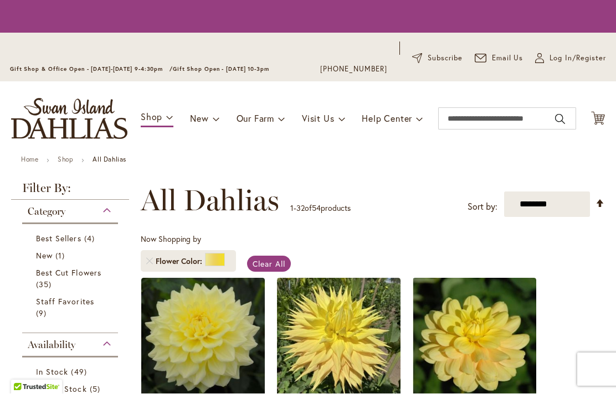
scroll to position [247, 0]
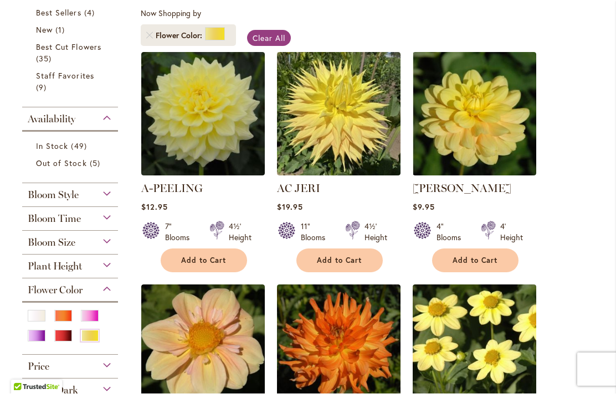
click at [91, 316] on div "Pink" at bounding box center [90, 317] width 18 height 12
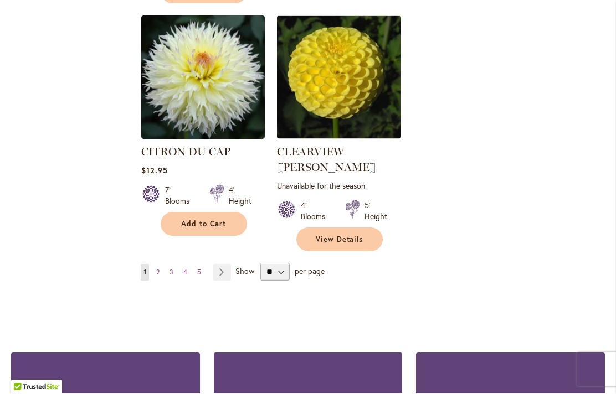
scroll to position [2675, 0]
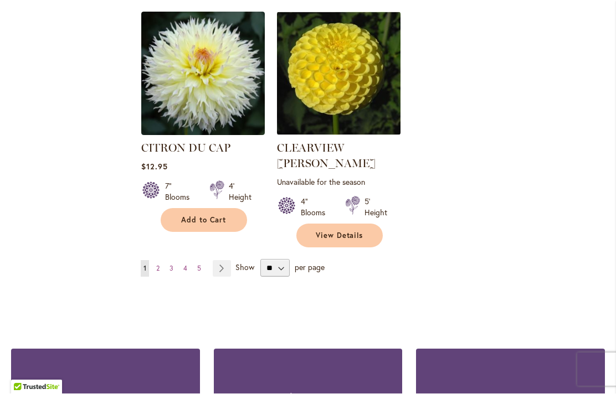
click at [225, 261] on link "Page Next" at bounding box center [222, 269] width 18 height 17
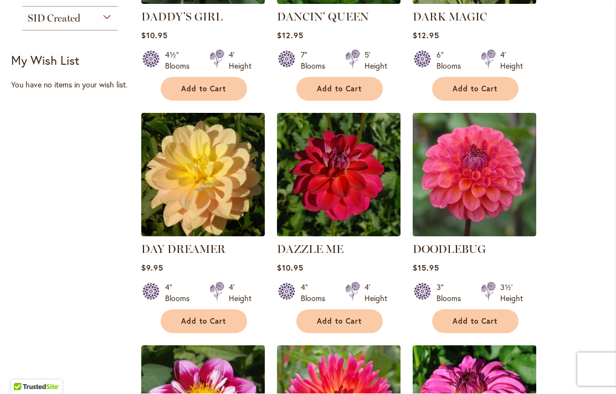
scroll to position [667, 0]
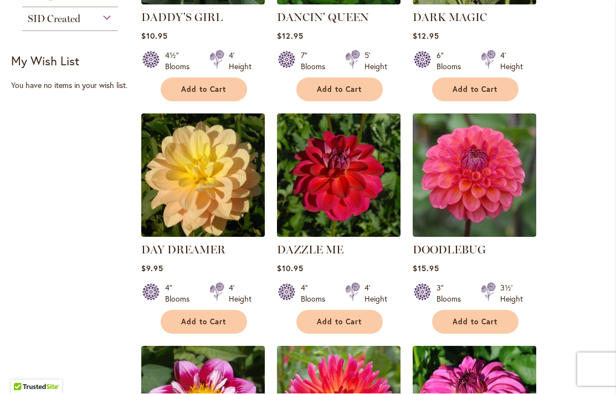
click at [464, 318] on span "Add to Cart" at bounding box center [474, 322] width 45 height 9
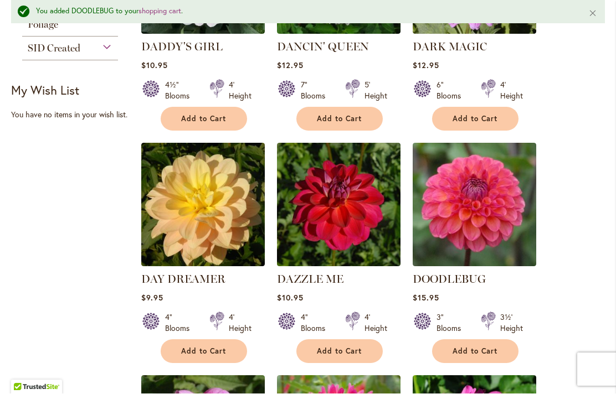
click at [477, 187] on img at bounding box center [473, 204] width 123 height 123
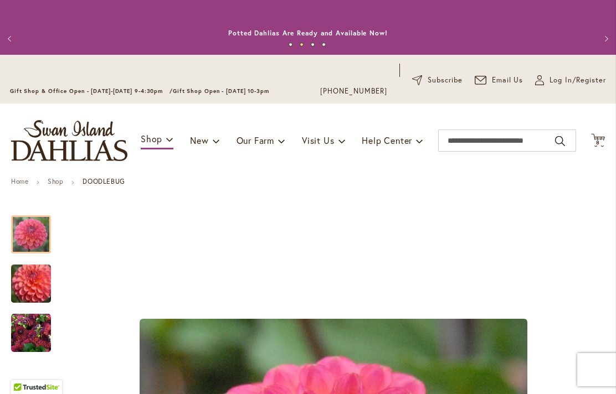
click at [600, 135] on icon "Cart .cls-1 { fill: #231f20; }" at bounding box center [598, 140] width 14 height 14
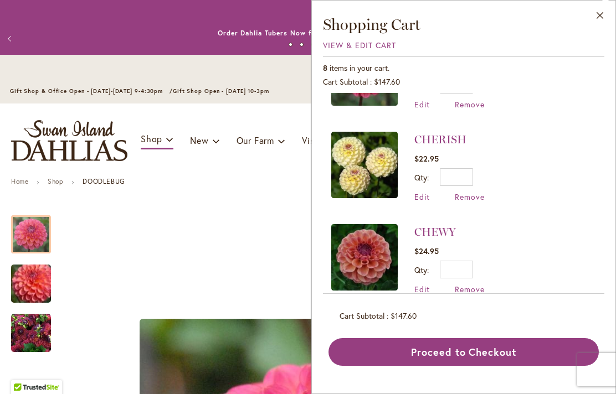
scroll to position [61, 0]
click at [475, 202] on span "Remove" at bounding box center [470, 197] width 30 height 11
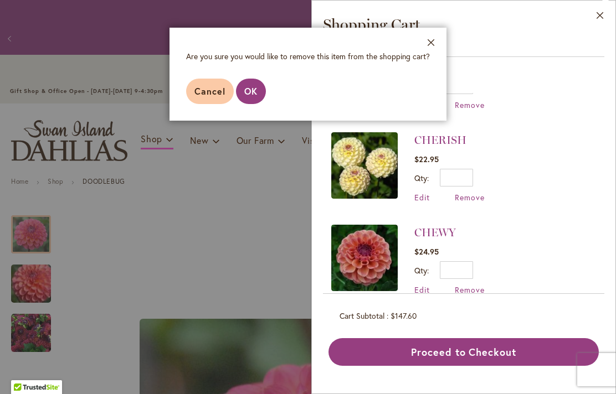
click at [254, 94] on span "OK" at bounding box center [250, 91] width 13 height 12
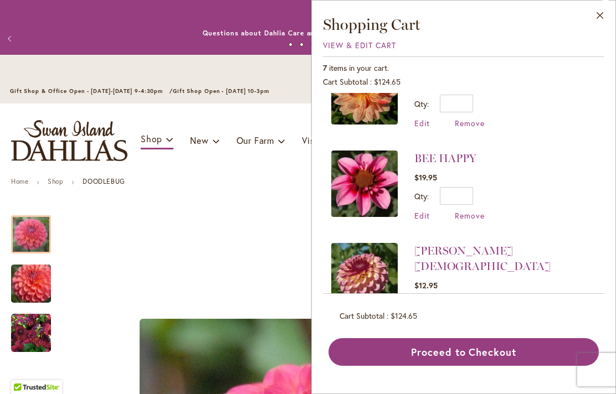
scroll to position [320, 0]
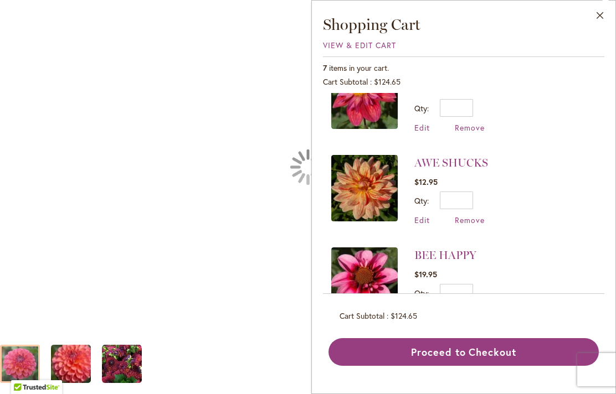
click at [217, 275] on div "DOODLEBUG" at bounding box center [308, 167] width 616 height 334
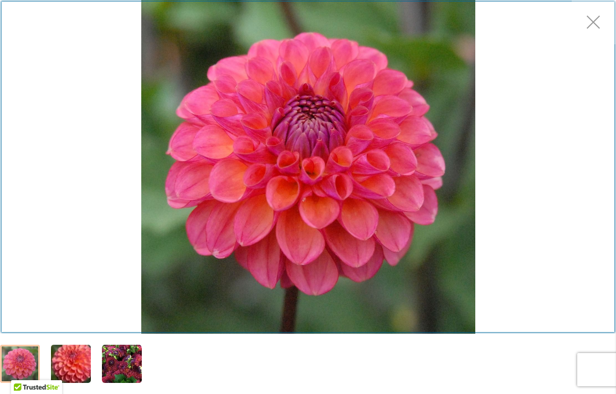
scroll to position [204, 0]
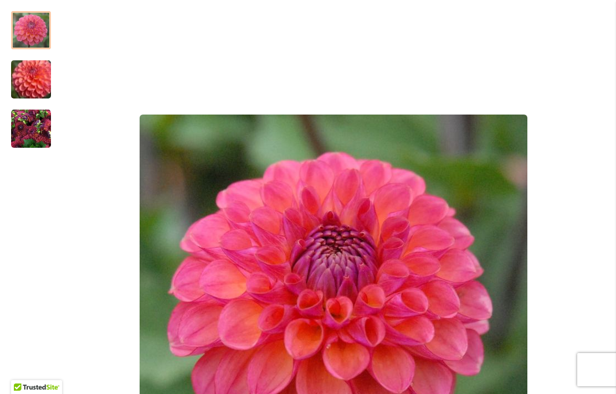
click at [603, 29] on div "DOODLEBUG" at bounding box center [333, 308] width 543 height 617
click at [600, 23] on div "Product Images" at bounding box center [333, 308] width 543 height 617
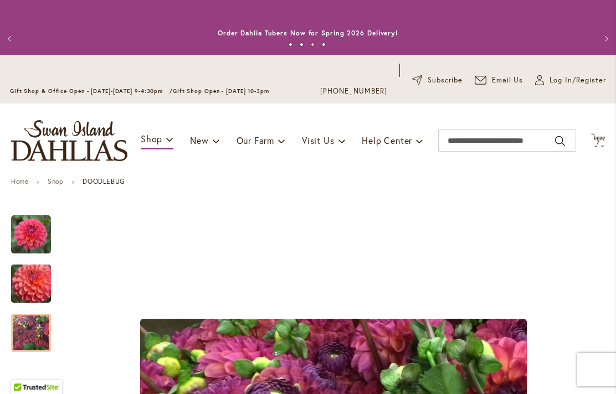
scroll to position [0, 0]
click at [601, 144] on span "7 7 items" at bounding box center [597, 143] width 11 height 6
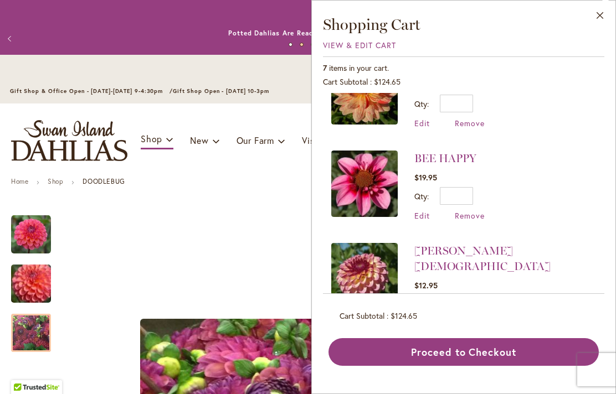
scroll to position [320, 0]
click at [477, 219] on span "Remove" at bounding box center [470, 216] width 30 height 11
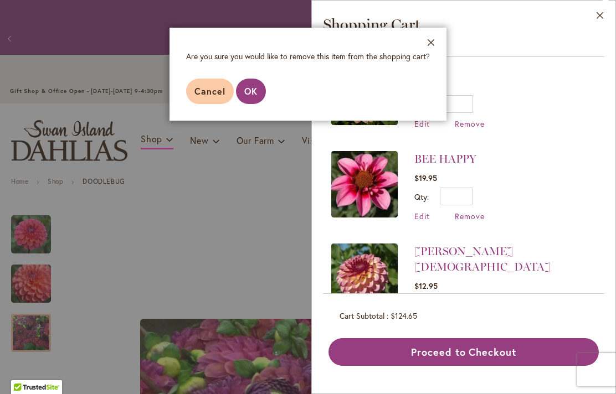
click at [251, 89] on span "OK" at bounding box center [250, 91] width 13 height 12
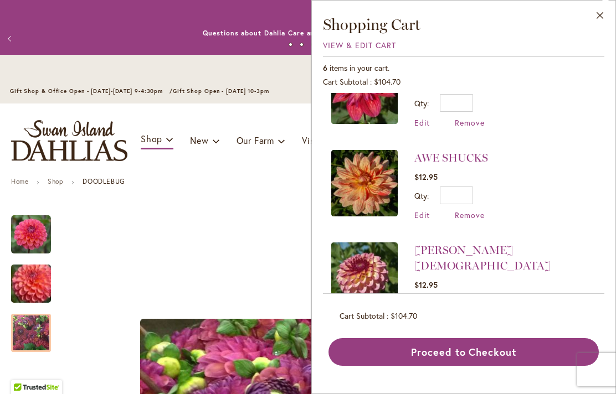
scroll to position [228, 0]
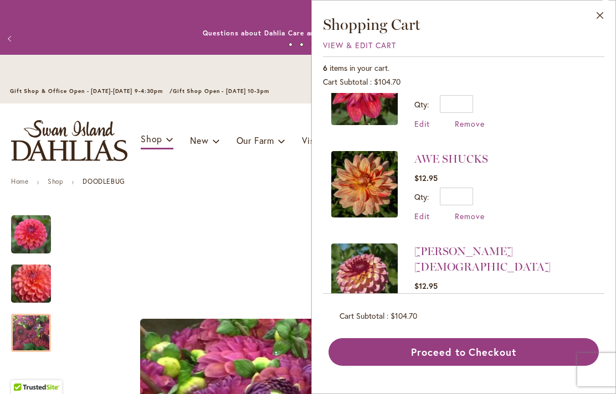
click at [474, 319] on span "Remove" at bounding box center [470, 324] width 30 height 11
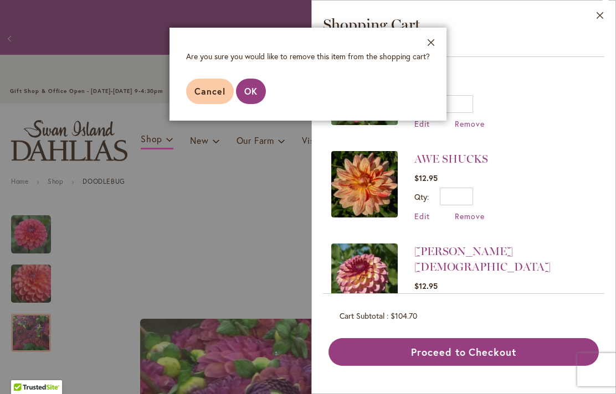
click at [251, 92] on span "OK" at bounding box center [250, 91] width 13 height 12
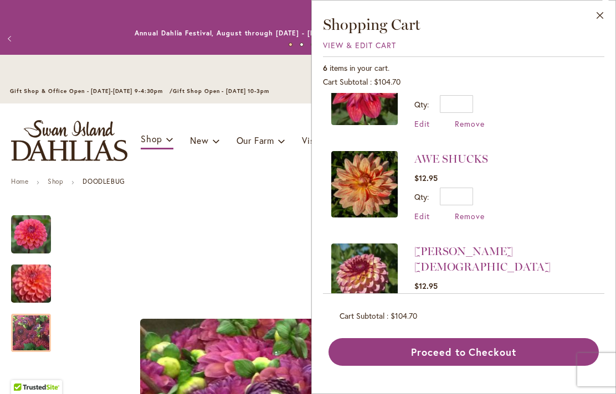
scroll to position [0, 0]
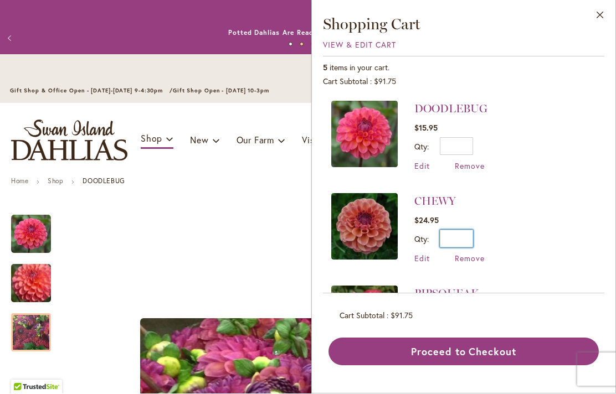
click at [467, 242] on input "*" at bounding box center [456, 239] width 33 height 18
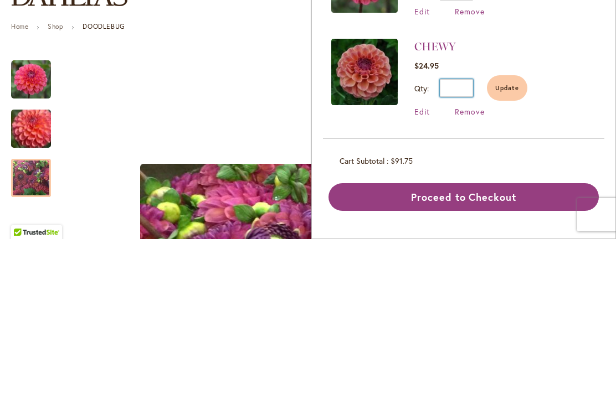
type input "*"
click at [522, 230] on button "Update" at bounding box center [507, 242] width 40 height 25
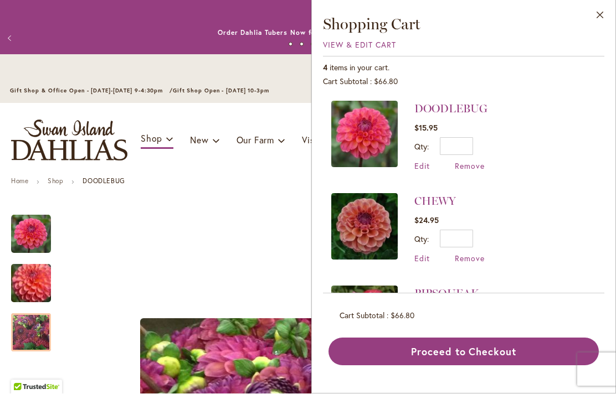
click at [597, 22] on button "Close" at bounding box center [600, 18] width 30 height 35
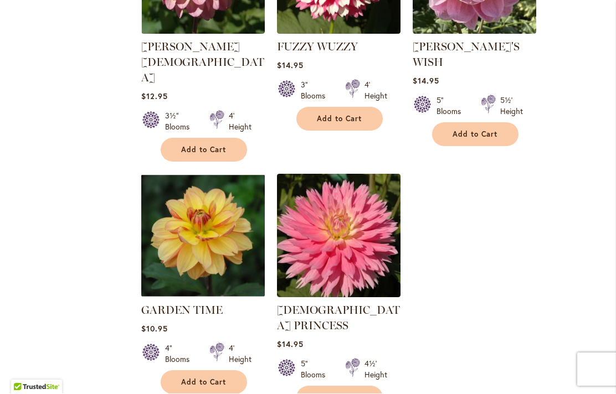
scroll to position [2505, 0]
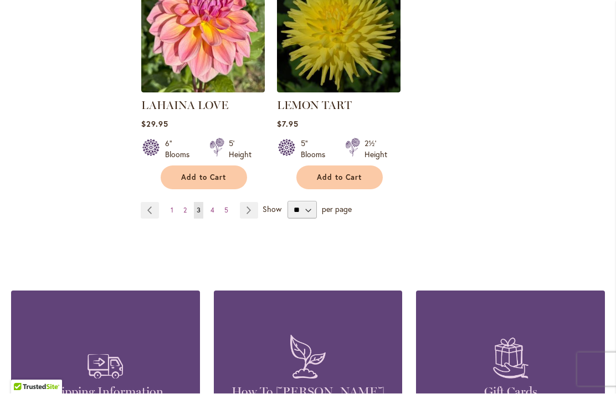
scroll to position [2672, 0]
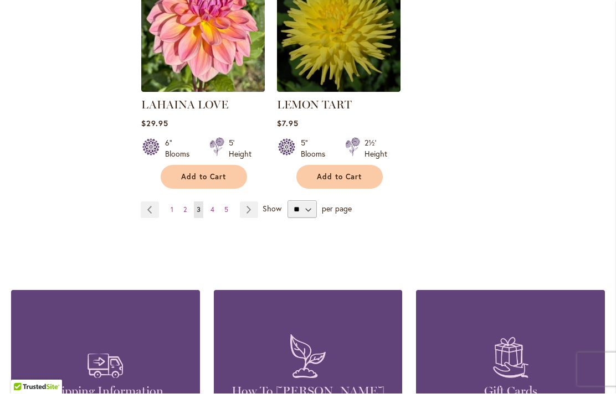
click at [274, 209] on span "Show" at bounding box center [271, 209] width 19 height 11
click at [287, 209] on select "** ** ** **" at bounding box center [301, 210] width 29 height 18
click at [250, 211] on link "Page Next" at bounding box center [249, 210] width 18 height 17
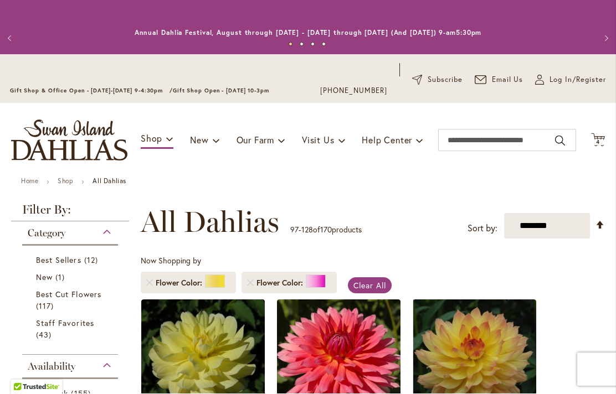
click at [602, 135] on icon "Cart .cls-1 { fill: #231f20; }" at bounding box center [598, 140] width 14 height 14
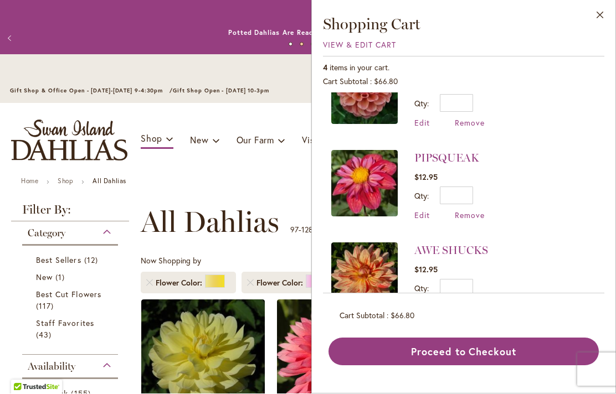
scroll to position [135, 0]
click at [378, 275] on img at bounding box center [364, 277] width 66 height 66
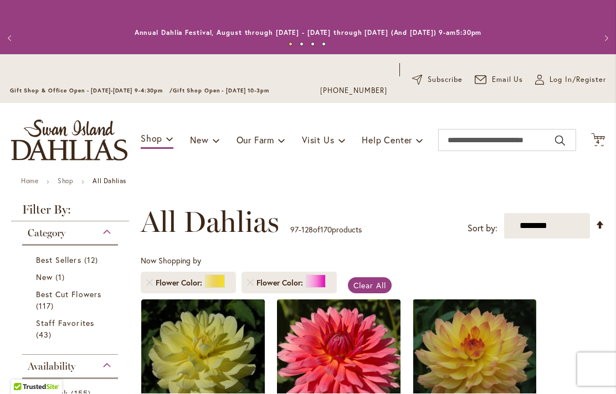
click at [600, 143] on span "4 4 items" at bounding box center [597, 143] width 11 height 6
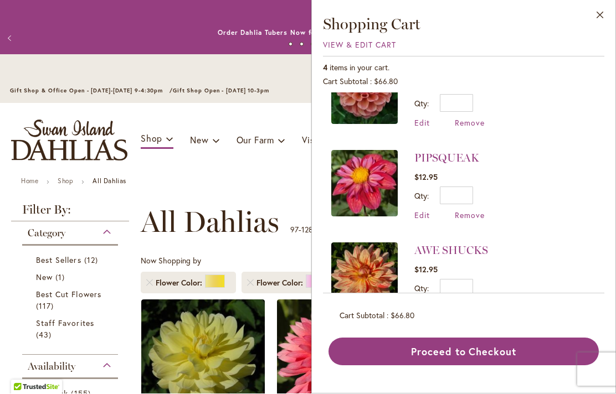
scroll to position [135, 0]
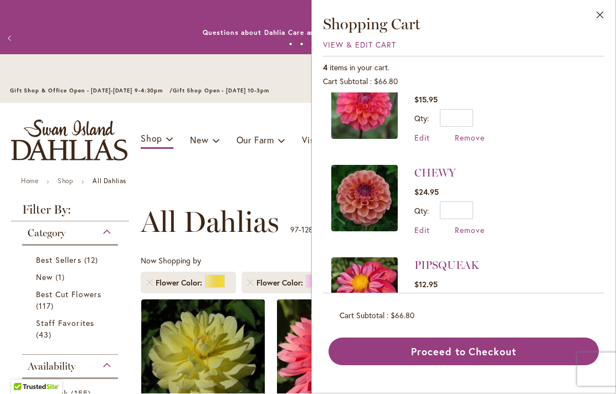
click at [603, 12] on button "Close" at bounding box center [600, 18] width 30 height 35
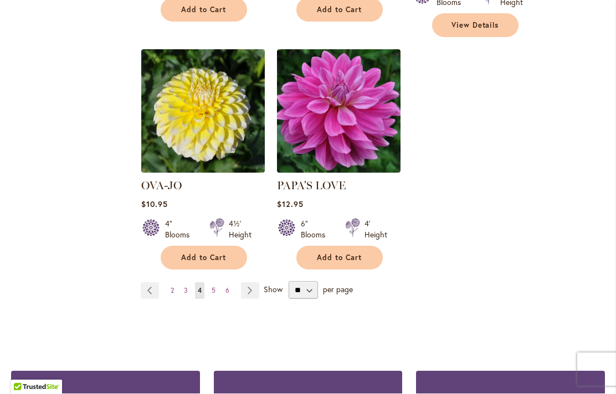
scroll to position [2654, 0]
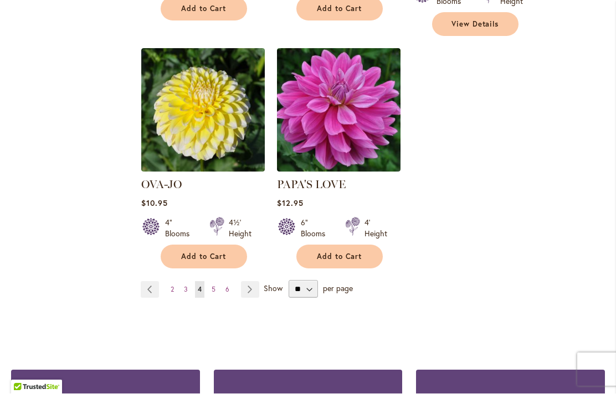
click at [251, 282] on link "Page Next" at bounding box center [250, 290] width 18 height 17
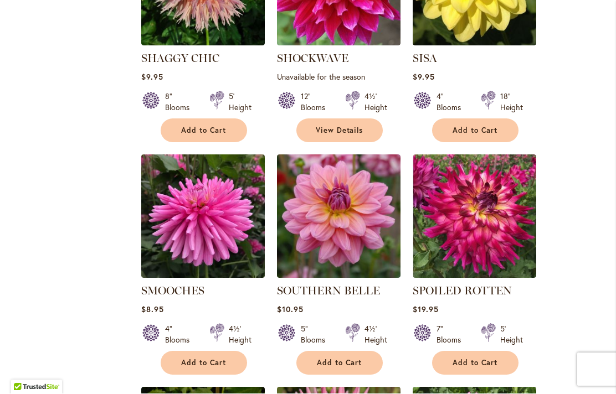
scroll to position [2037, 0]
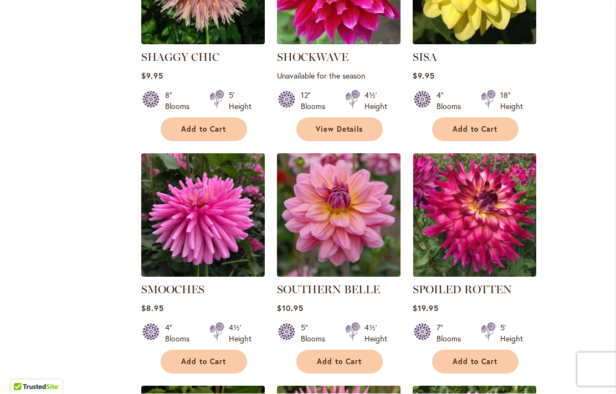
click at [309, 222] on img at bounding box center [338, 215] width 123 height 123
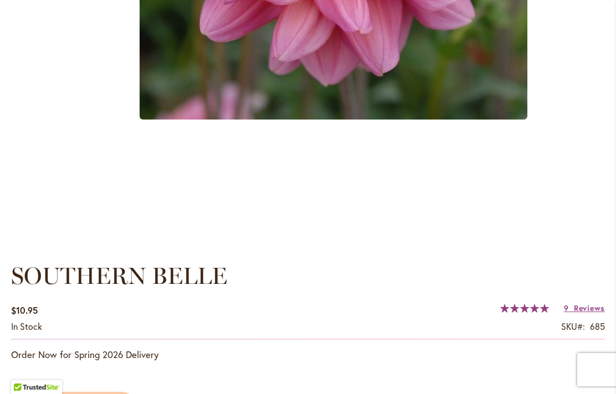
scroll to position [613, 0]
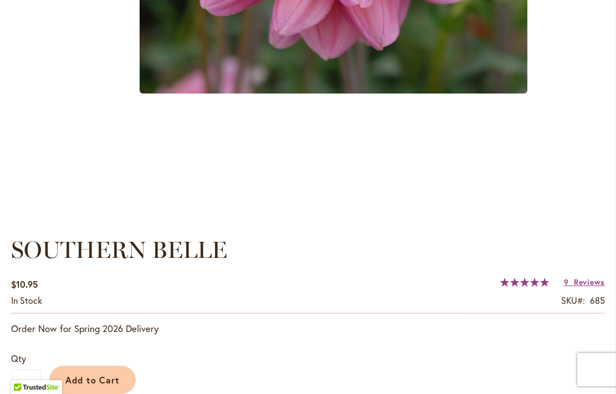
click at [111, 375] on span "Add to Cart" at bounding box center [92, 380] width 55 height 12
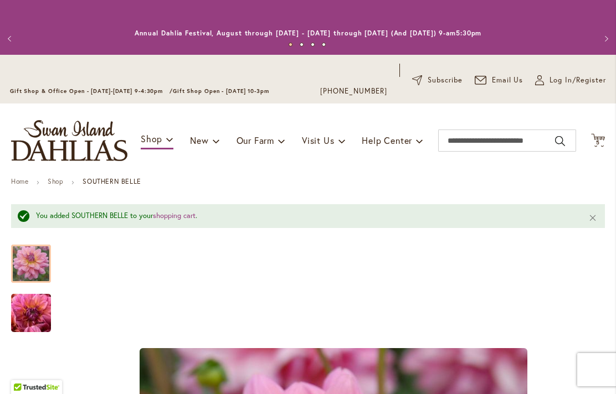
scroll to position [0, 0]
click at [596, 142] on span "5" at bounding box center [598, 142] width 4 height 7
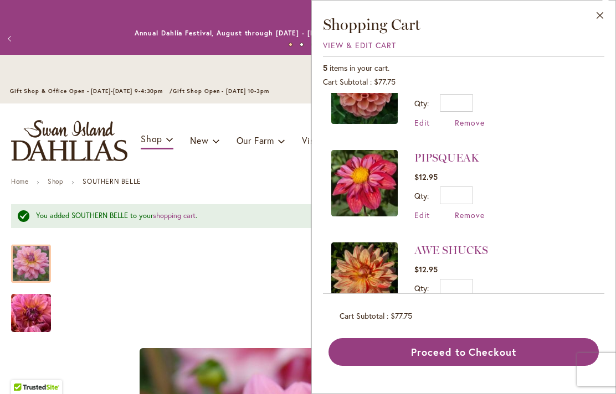
scroll to position [228, 0]
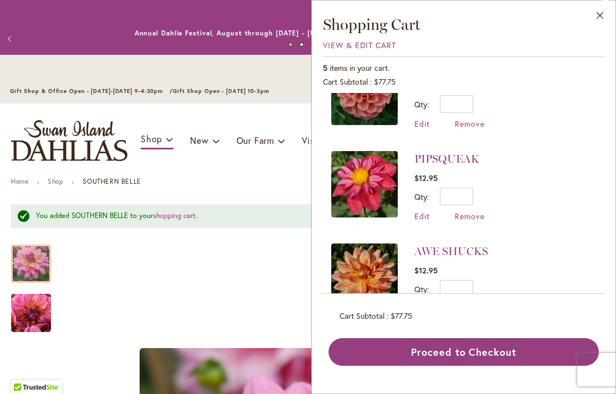
click at [368, 188] on img at bounding box center [364, 184] width 66 height 66
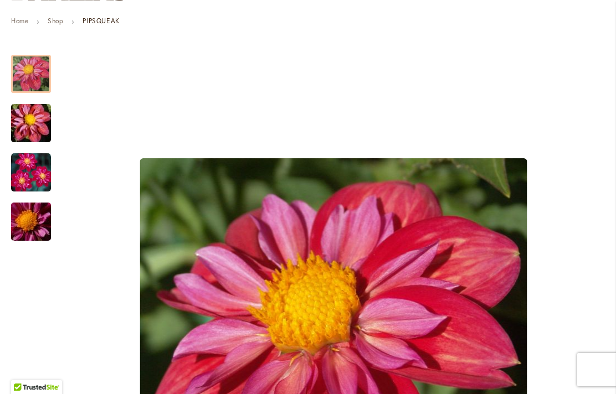
scroll to position [159, 0]
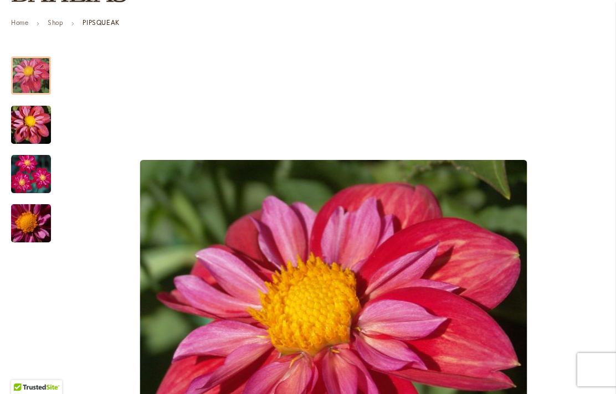
click at [32, 169] on img "PIPSQUEAK" at bounding box center [31, 174] width 40 height 40
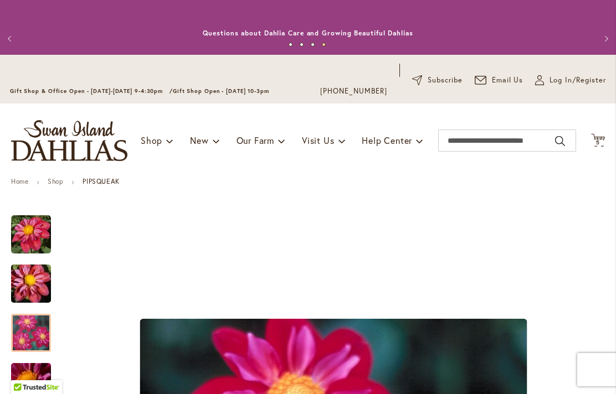
scroll to position [0, 0]
click at [601, 140] on span "5 5 items" at bounding box center [597, 143] width 11 height 6
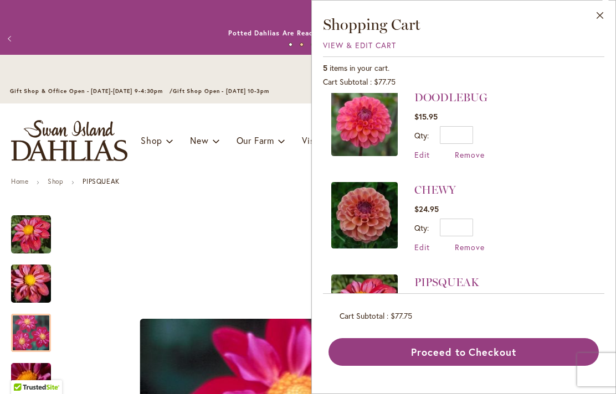
scroll to position [104, 0]
click at [473, 252] on span "Remove" at bounding box center [470, 248] width 30 height 11
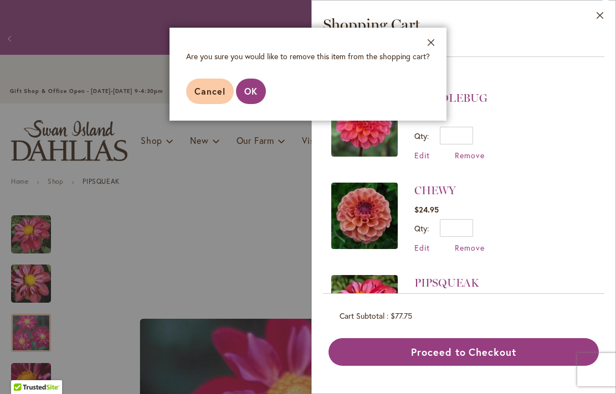
click at [249, 94] on span "OK" at bounding box center [250, 91] width 13 height 12
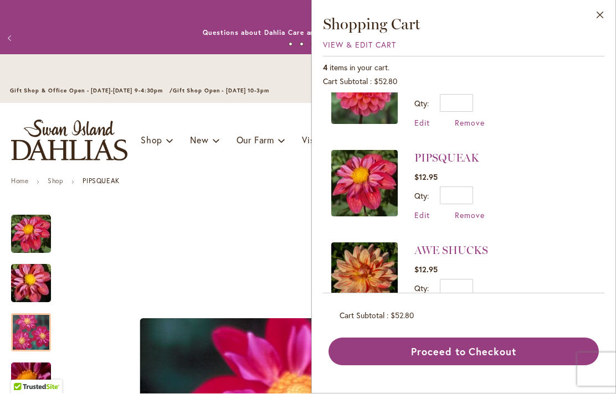
scroll to position [135, 0]
click at [602, 13] on button "Close" at bounding box center [600, 18] width 30 height 35
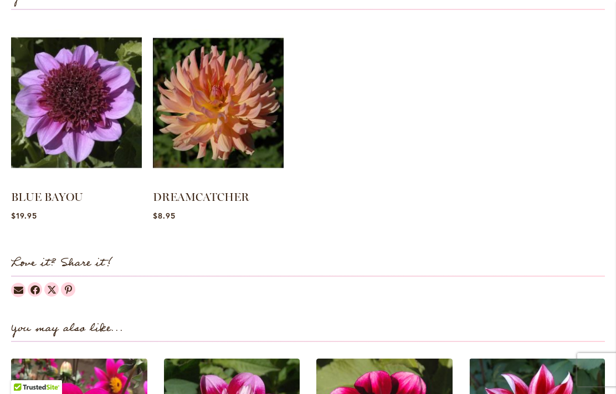
scroll to position [1175, 0]
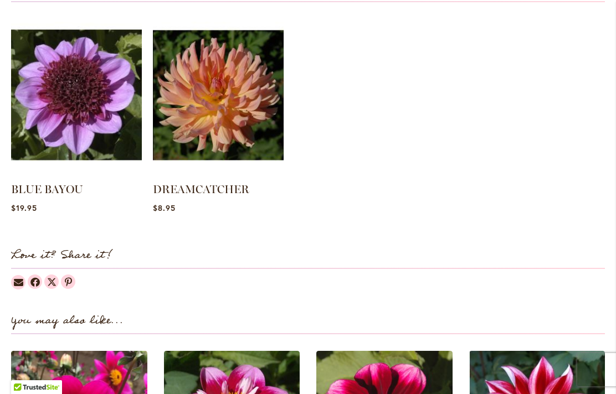
click at [87, 102] on img at bounding box center [76, 94] width 131 height 163
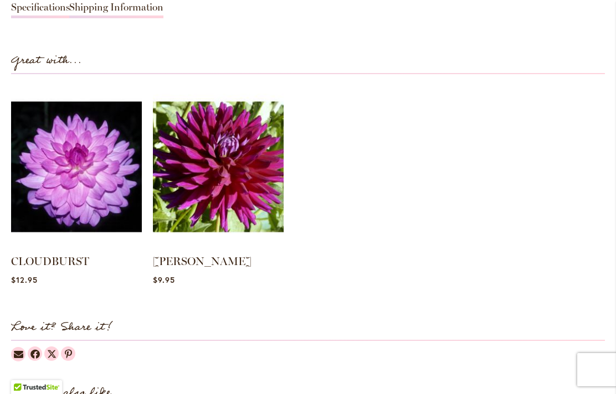
scroll to position [1106, 0]
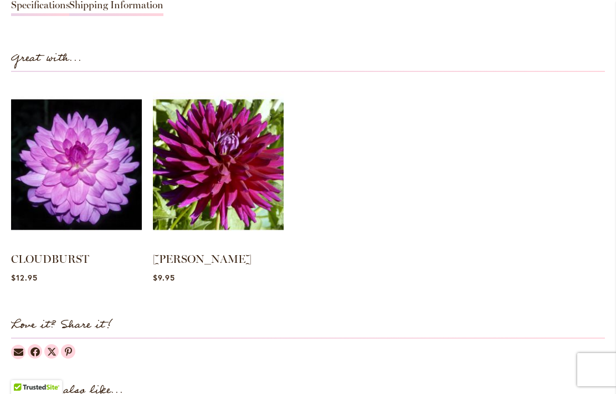
click at [192, 187] on img at bounding box center [218, 164] width 131 height 163
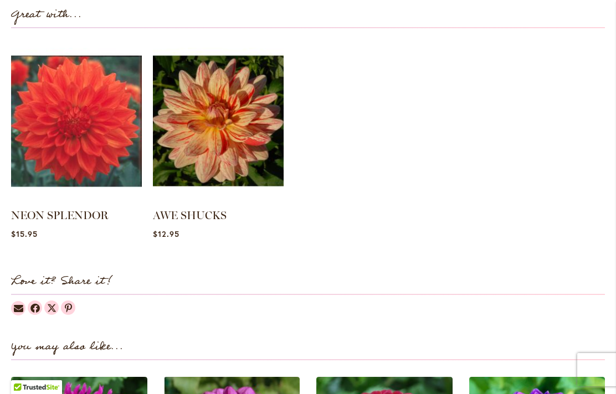
scroll to position [1137, 0]
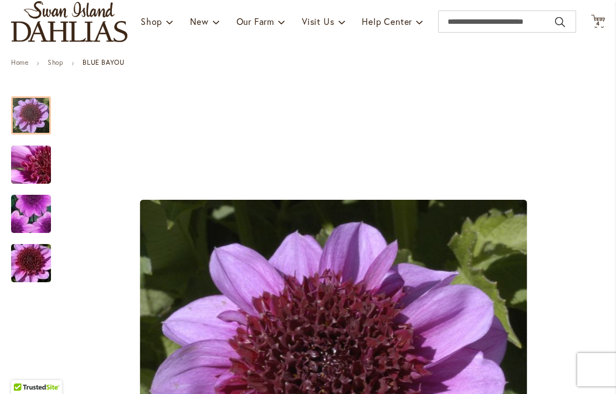
scroll to position [154, 0]
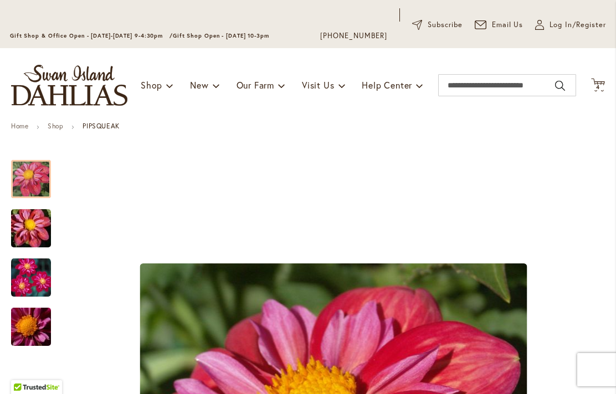
scroll to position [29, 0]
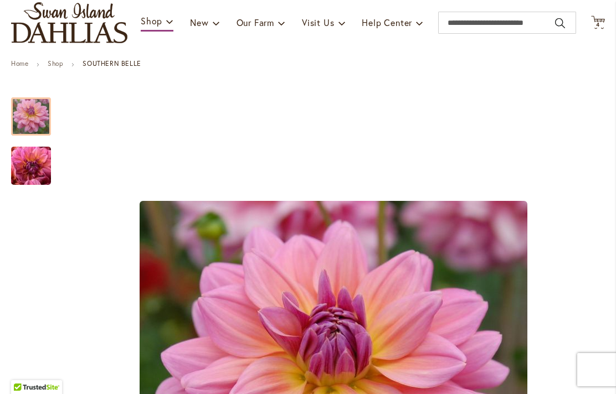
scroll to position [121, 0]
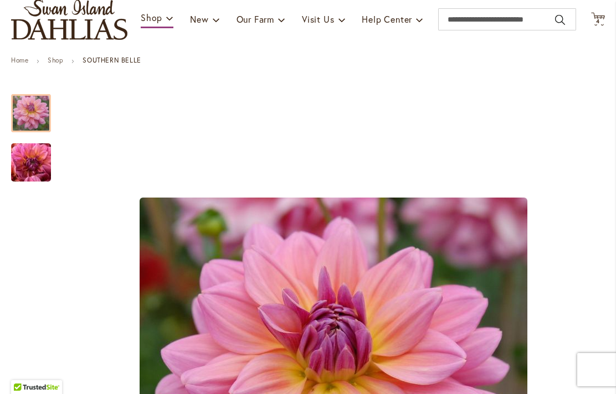
click at [42, 166] on img "SOUTHERN BELLE" at bounding box center [31, 163] width 80 height 60
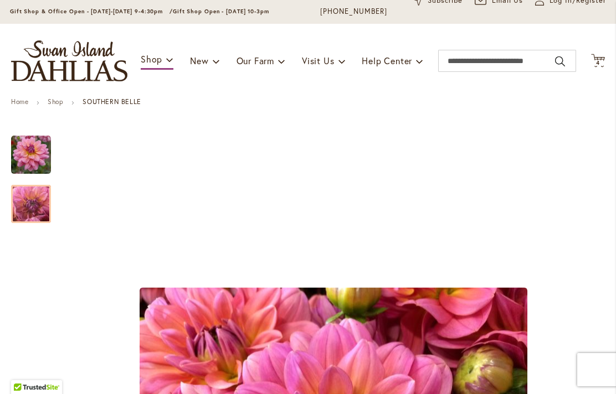
scroll to position [69, 0]
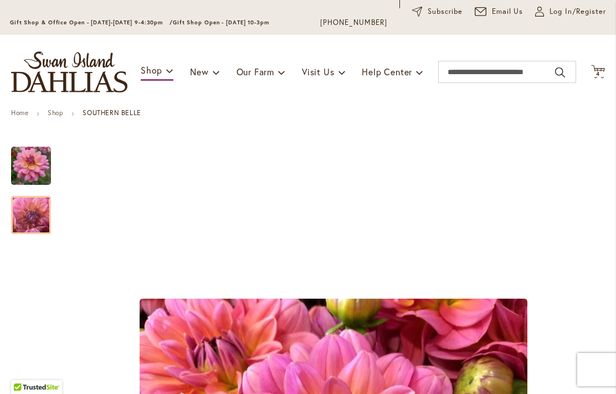
click at [599, 74] on span "4" at bounding box center [598, 73] width 4 height 7
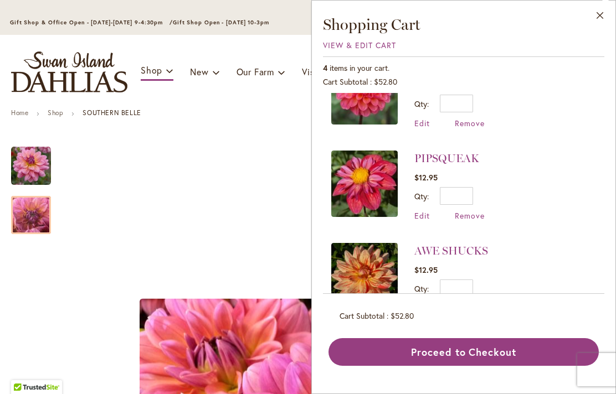
scroll to position [135, 0]
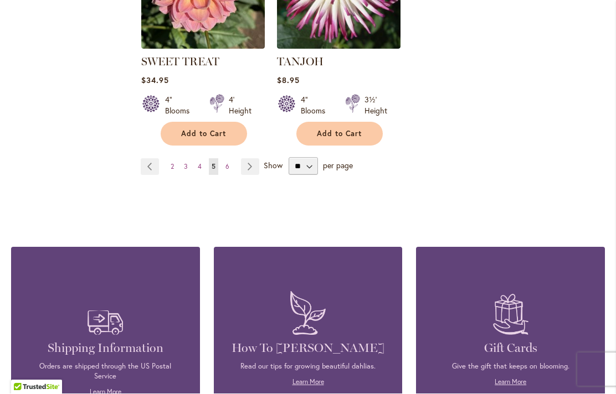
scroll to position [2725, 0]
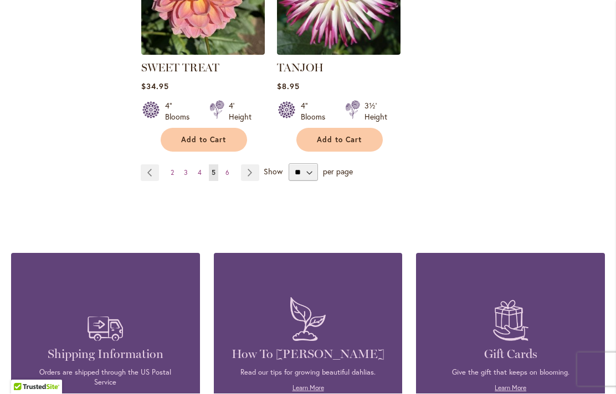
click at [247, 165] on link "Page Next" at bounding box center [250, 173] width 18 height 17
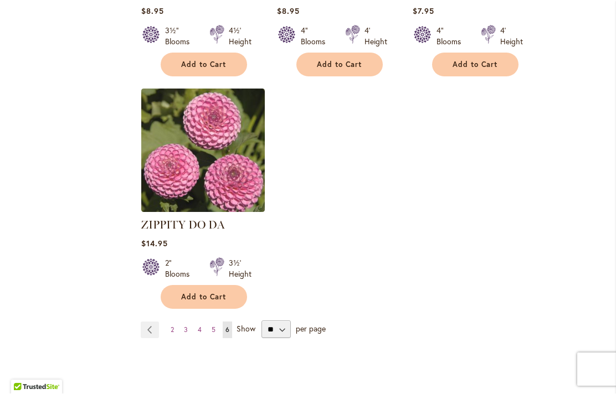
scroll to position [910, 0]
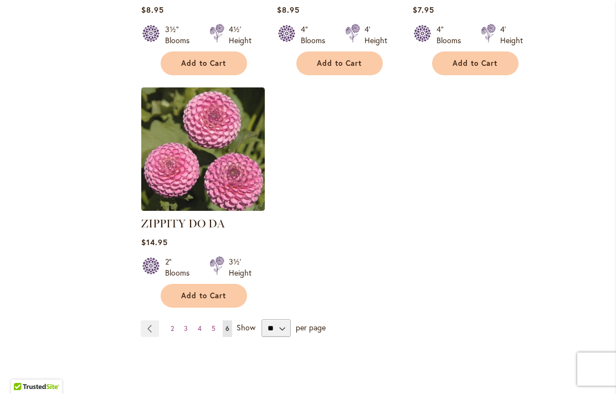
click at [146, 327] on link "Page Previous" at bounding box center [150, 329] width 18 height 17
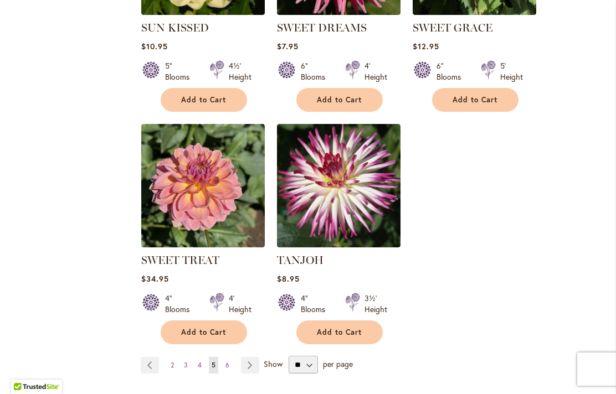
scroll to position [2533, 0]
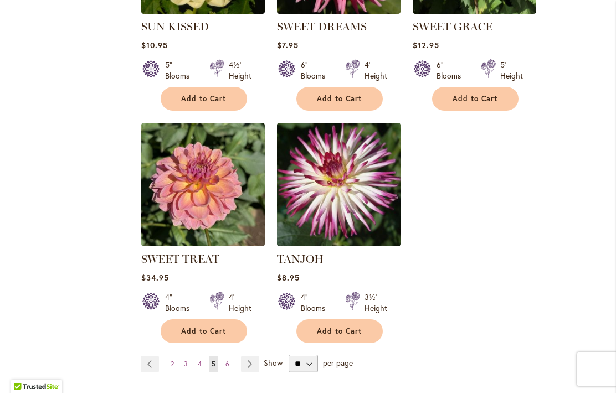
click at [146, 357] on link "Page Previous" at bounding box center [150, 365] width 18 height 17
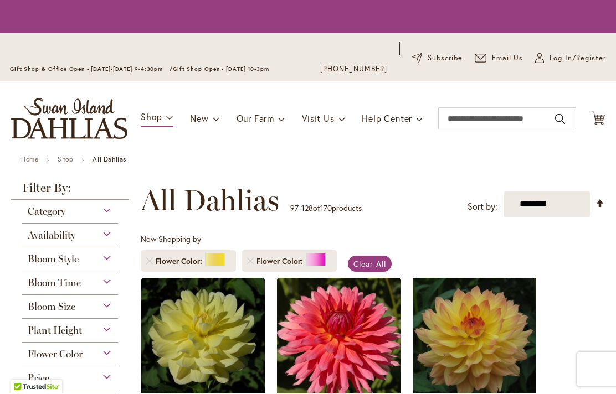
scroll to position [247, 0]
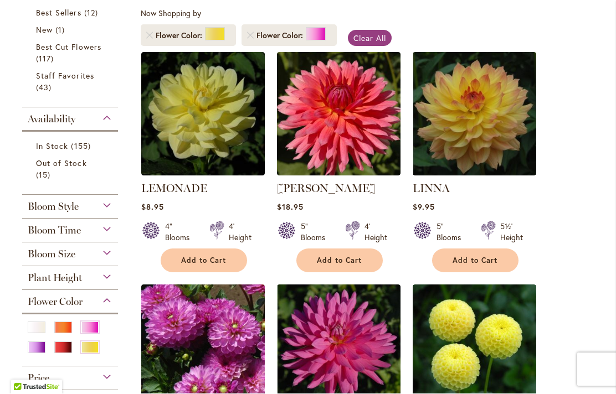
click at [89, 322] on div "Pink" at bounding box center [90, 328] width 18 height 12
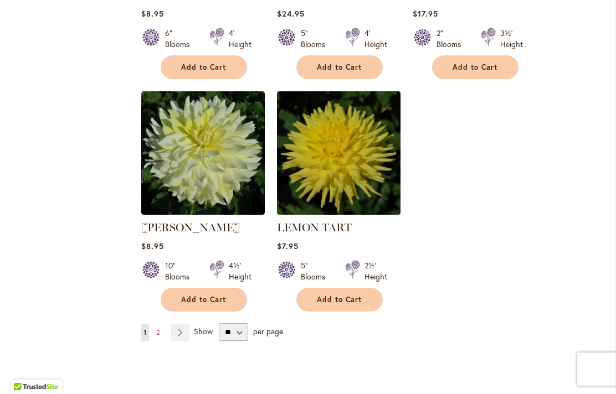
scroll to position [2581, 0]
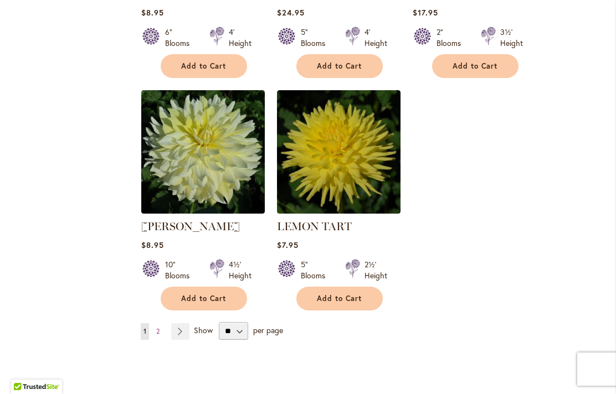
click at [178, 324] on link "Page Next" at bounding box center [180, 332] width 18 height 17
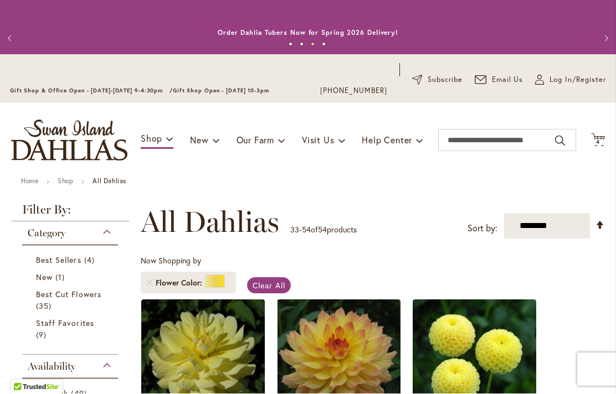
click at [599, 143] on span "4" at bounding box center [598, 142] width 4 height 7
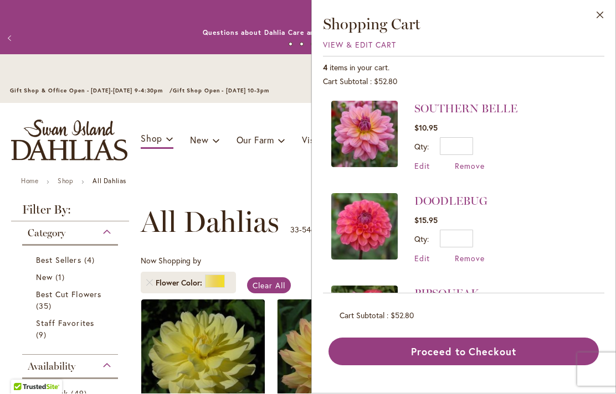
click at [600, 25] on button "Close" at bounding box center [600, 18] width 30 height 35
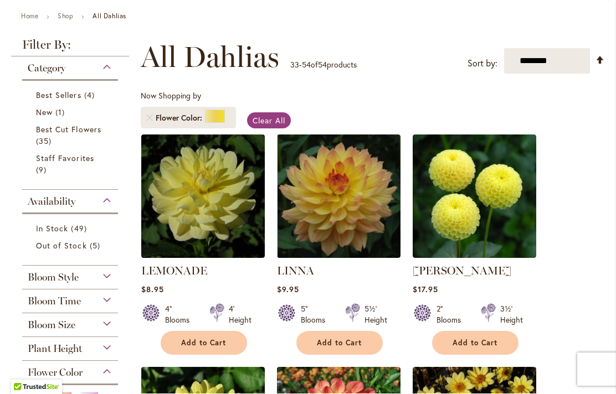
scroll to position [167, 0]
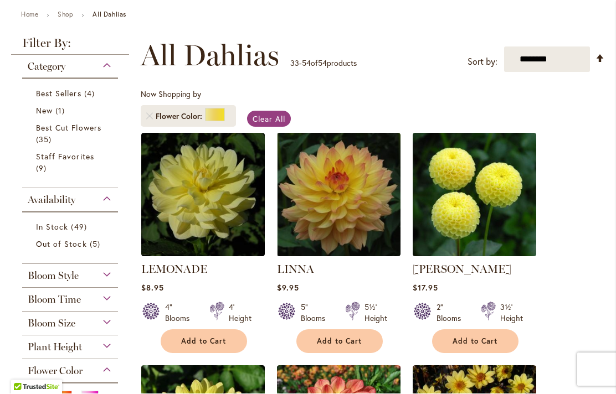
click at [317, 202] on img at bounding box center [338, 194] width 123 height 123
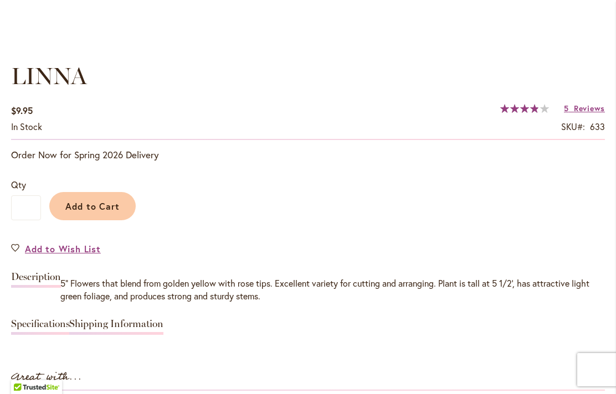
scroll to position [788, 0]
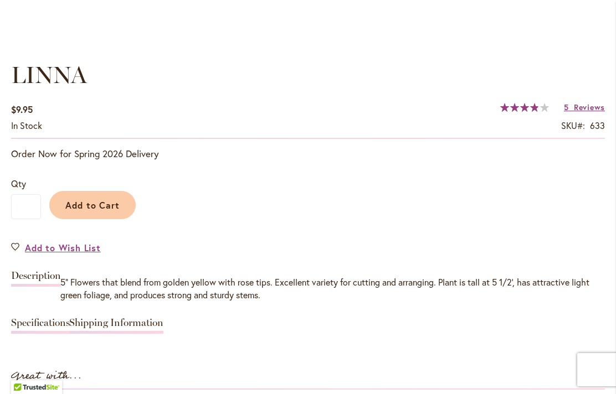
click at [569, 105] on link "5 Reviews" at bounding box center [584, 107] width 41 height 11
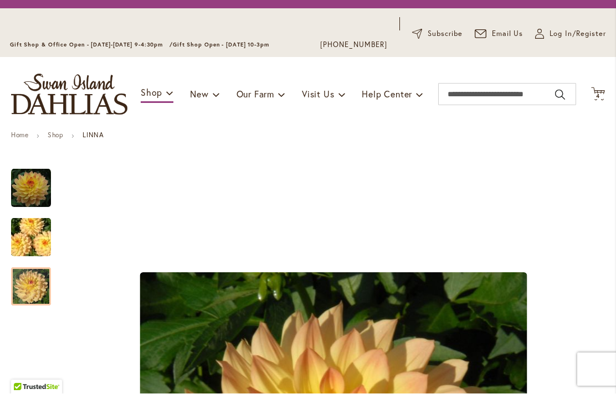
scroll to position [56, 0]
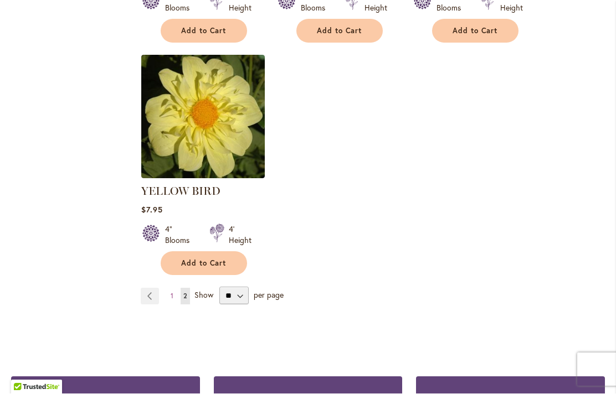
scroll to position [1936, 0]
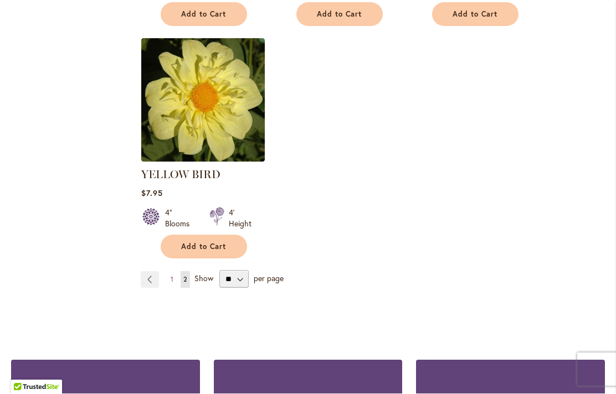
click at [152, 272] on link "Page Previous" at bounding box center [150, 280] width 18 height 17
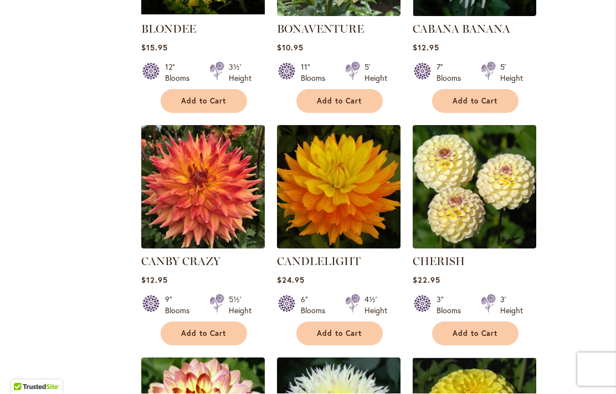
scroll to position [872, 0]
click at [335, 189] on img at bounding box center [338, 187] width 123 height 123
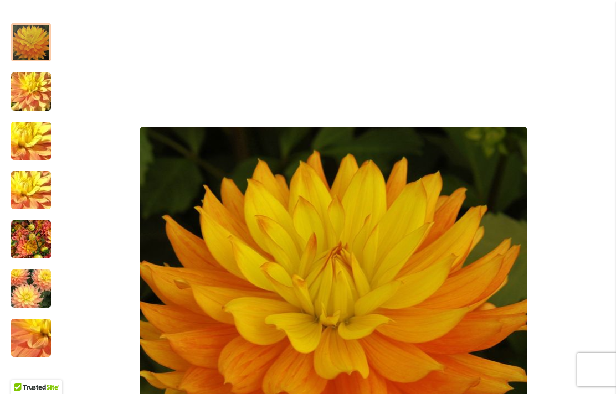
scroll to position [193, 0]
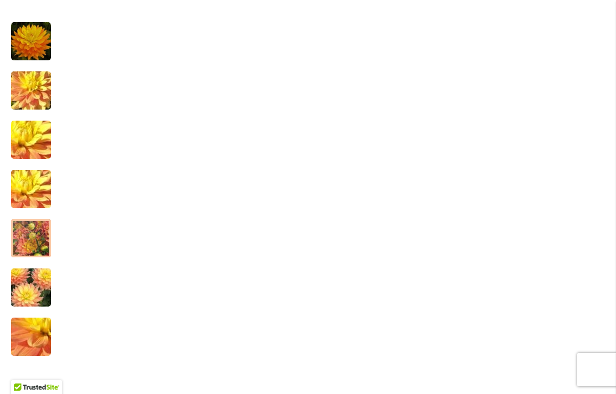
click at [33, 231] on img "CANDLELIGHT" at bounding box center [31, 238] width 40 height 53
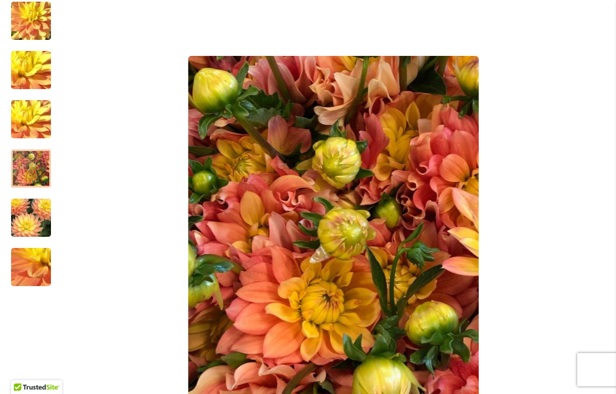
scroll to position [266, 0]
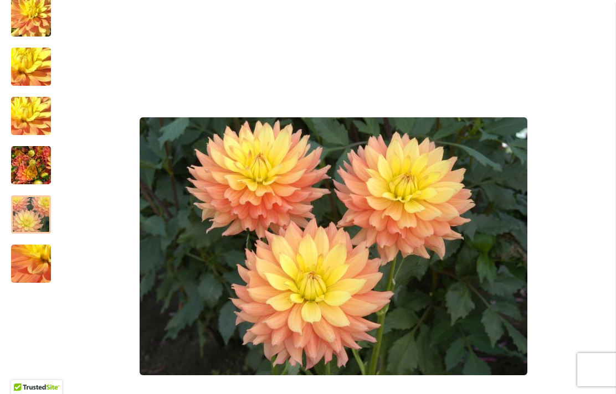
click at [28, 208] on div at bounding box center [31, 214] width 40 height 38
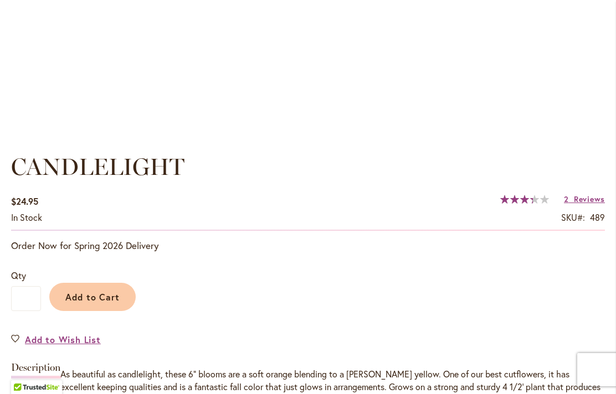
click at [587, 204] on span "Reviews" at bounding box center [589, 199] width 31 height 11
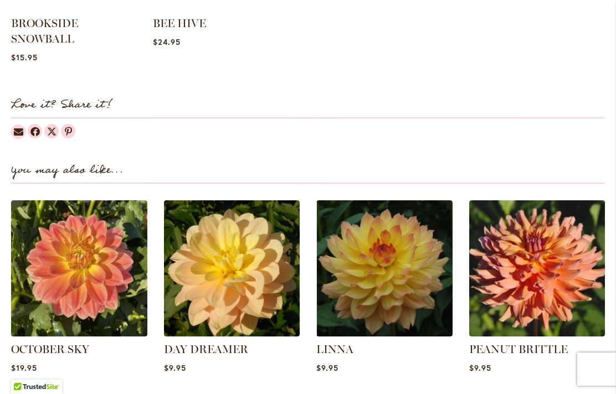
scroll to position [1355, 0]
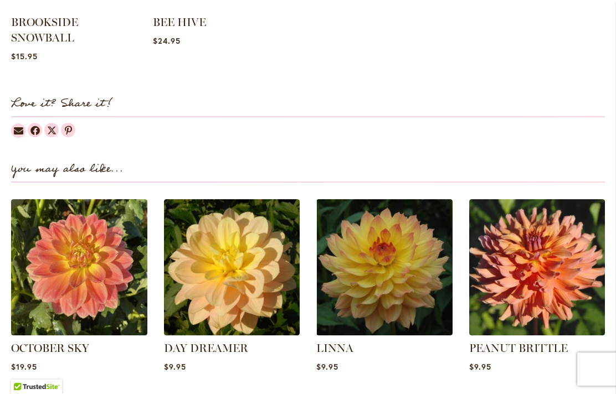
click at [396, 288] on img at bounding box center [384, 268] width 136 height 136
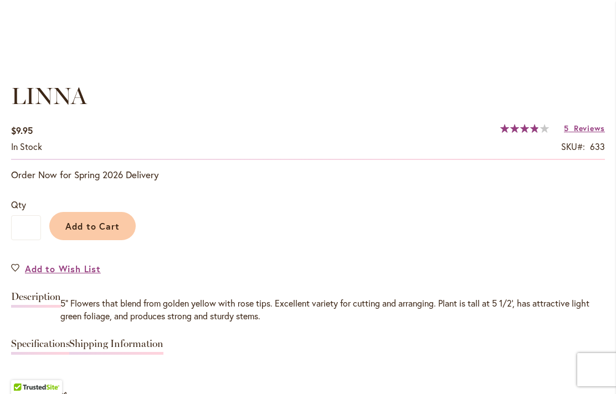
scroll to position [780, 0]
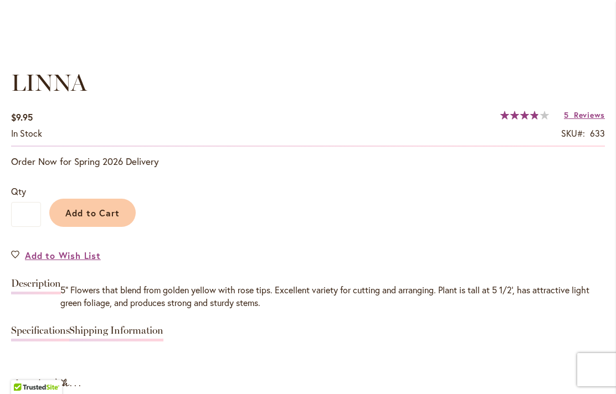
click at [583, 116] on span "Reviews" at bounding box center [589, 115] width 31 height 11
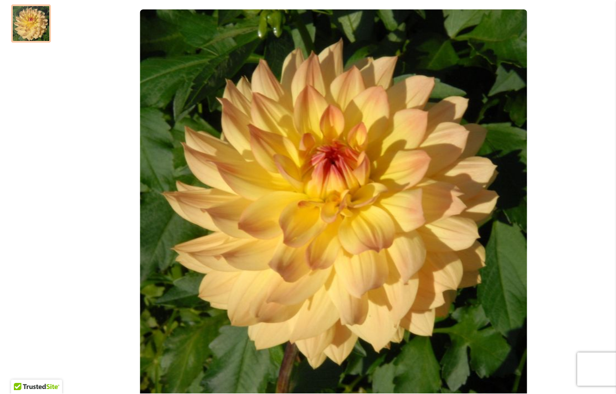
scroll to position [305, 0]
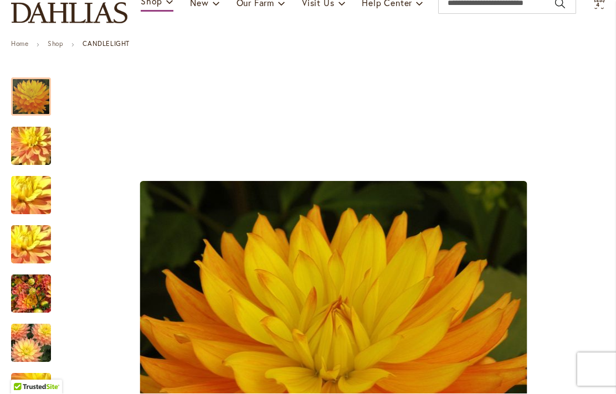
scroll to position [98, 0]
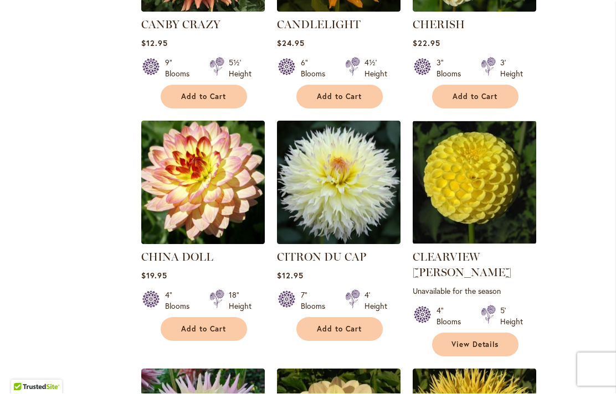
scroll to position [1123, 0]
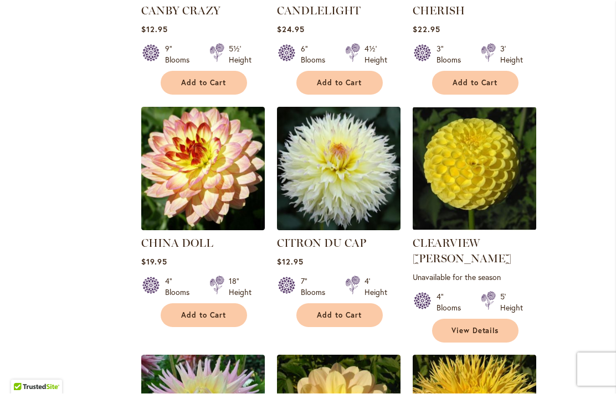
click at [203, 187] on img at bounding box center [202, 168] width 123 height 123
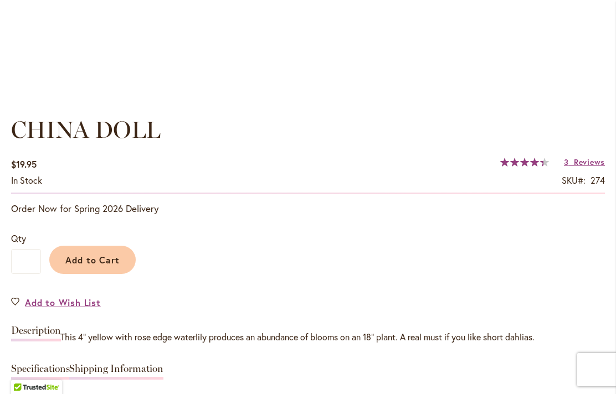
click at [576, 167] on span "Reviews" at bounding box center [589, 162] width 31 height 11
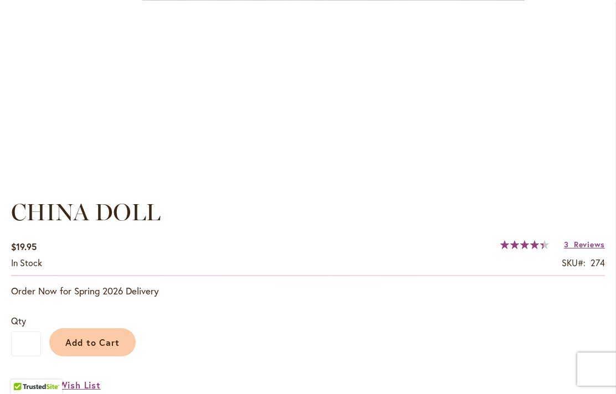
scroll to position [653, 0]
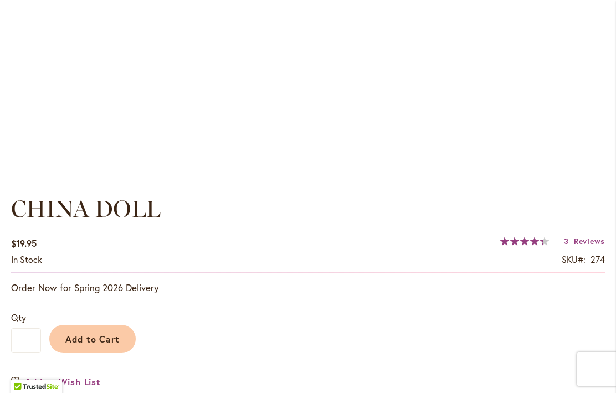
click at [106, 339] on span "Add to Cart" at bounding box center [92, 340] width 55 height 12
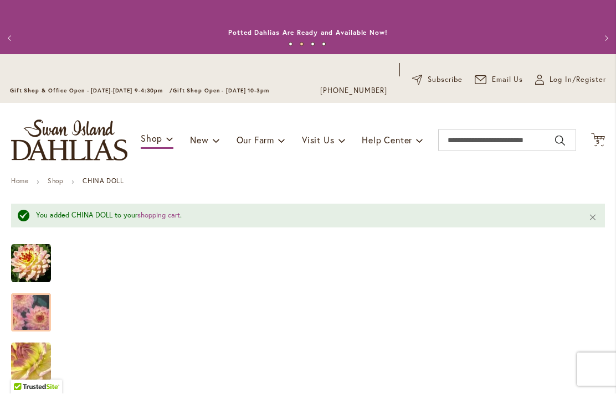
scroll to position [0, 0]
click at [602, 142] on span "5 5 items" at bounding box center [597, 143] width 11 height 6
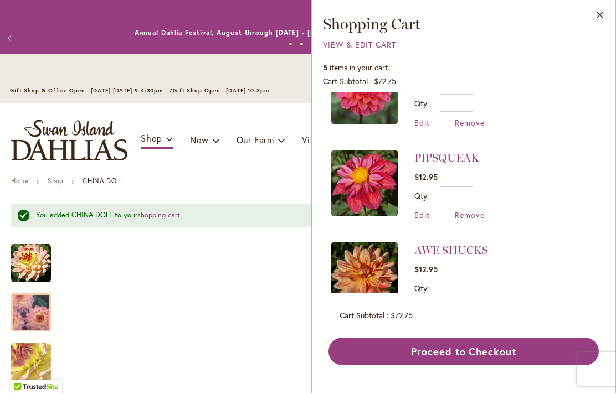
scroll to position [228, 0]
click at [597, 16] on button "Close" at bounding box center [600, 18] width 30 height 35
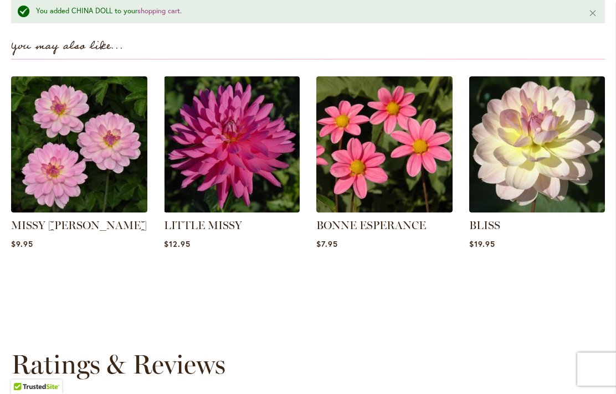
scroll to position [1474, 0]
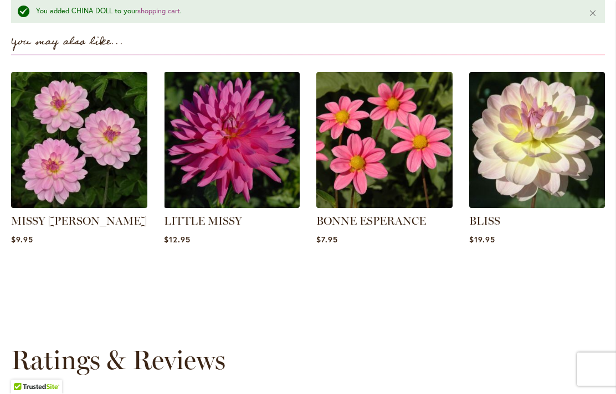
click at [547, 154] on img at bounding box center [537, 141] width 136 height 136
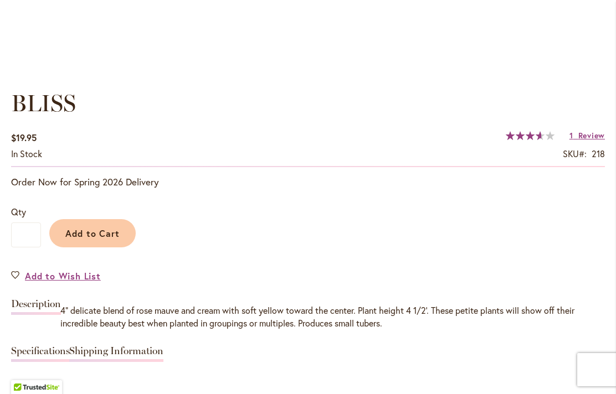
scroll to position [759, 0]
click at [594, 134] on span "Review" at bounding box center [591, 136] width 27 height 11
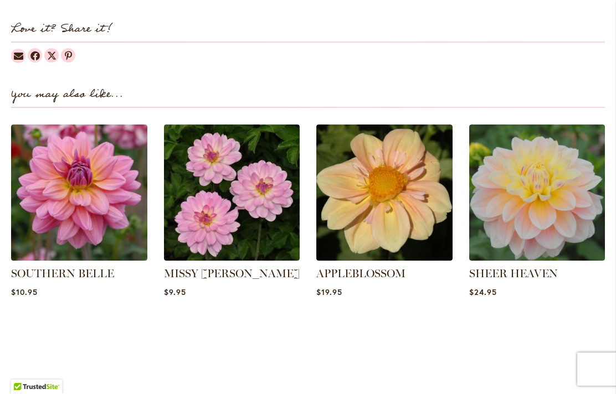
scroll to position [1401, 0]
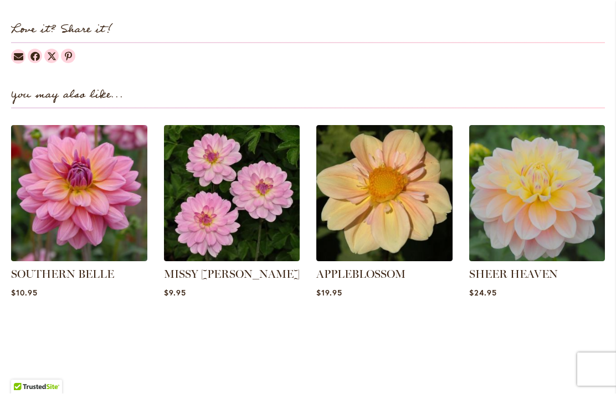
click at [235, 202] on img at bounding box center [232, 194] width 136 height 136
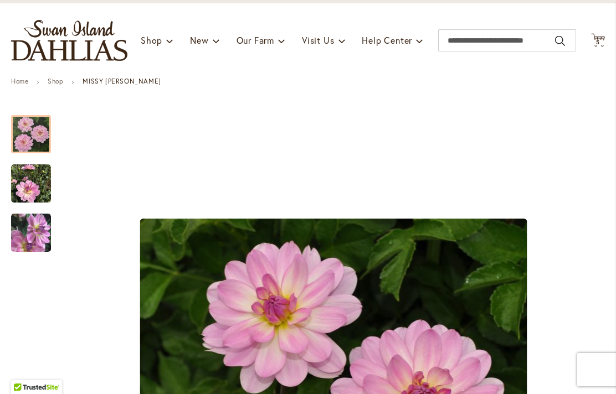
scroll to position [69, 0]
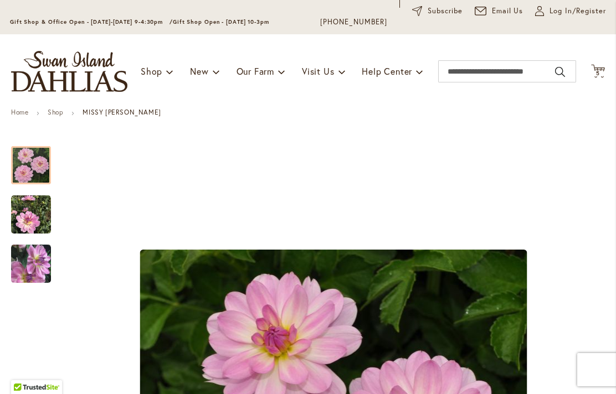
click at [596, 75] on span "5" at bounding box center [598, 73] width 4 height 7
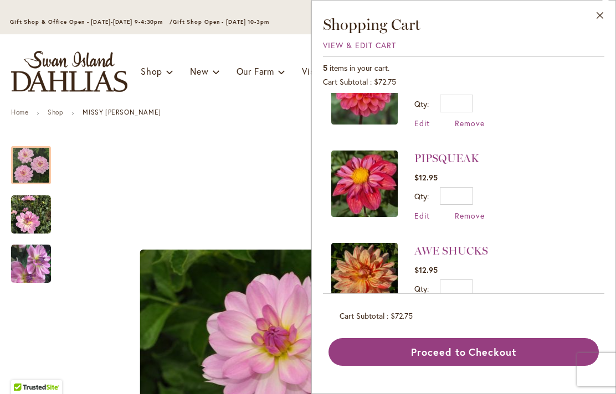
scroll to position [228, 0]
click at [596, 21] on button "Close" at bounding box center [600, 18] width 30 height 35
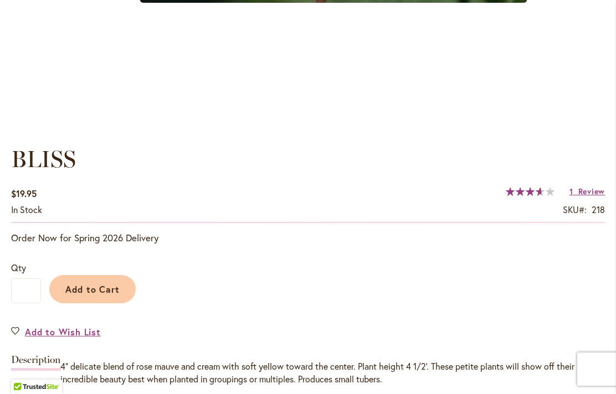
scroll to position [652, 0]
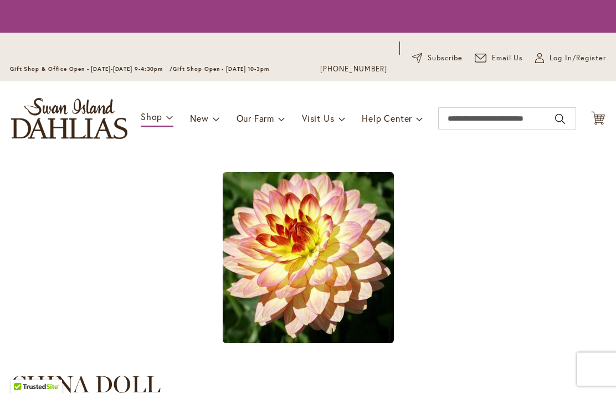
scroll to position [1, 0]
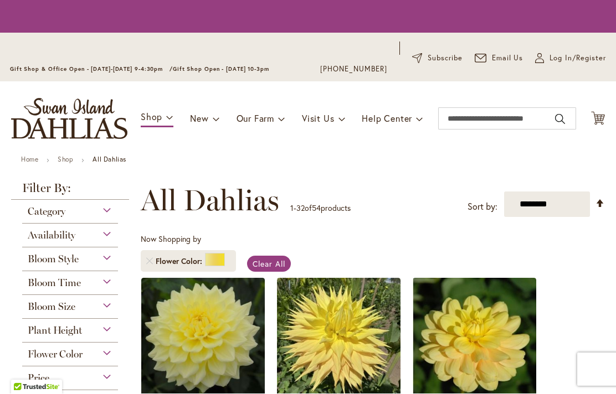
scroll to position [247, 0]
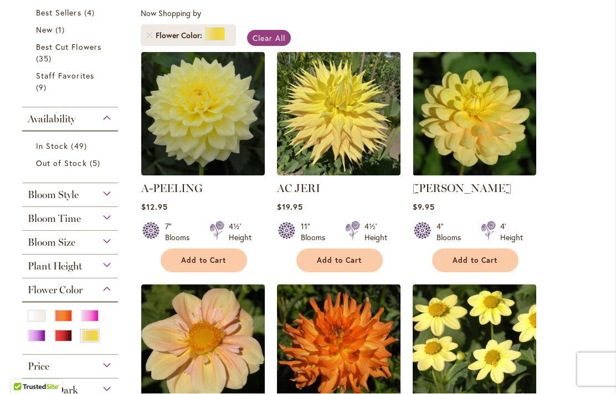
click at [63, 321] on div "Orange/Peach" at bounding box center [63, 317] width 18 height 12
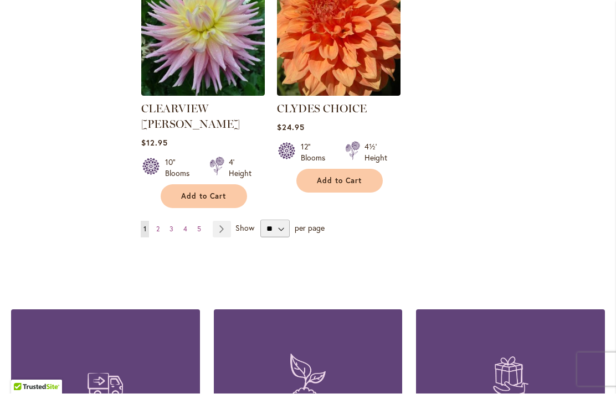
scroll to position [2671, 0]
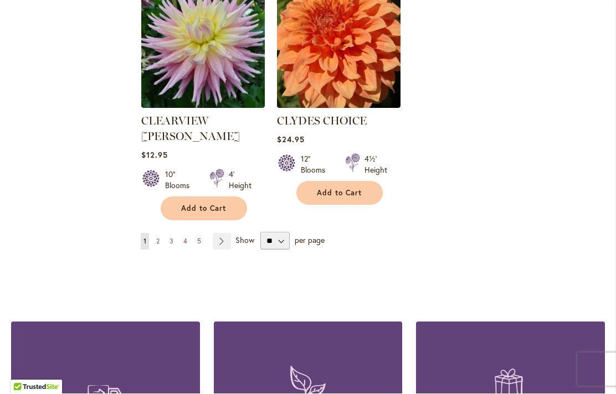
click at [222, 234] on link "Page Next" at bounding box center [222, 242] width 18 height 17
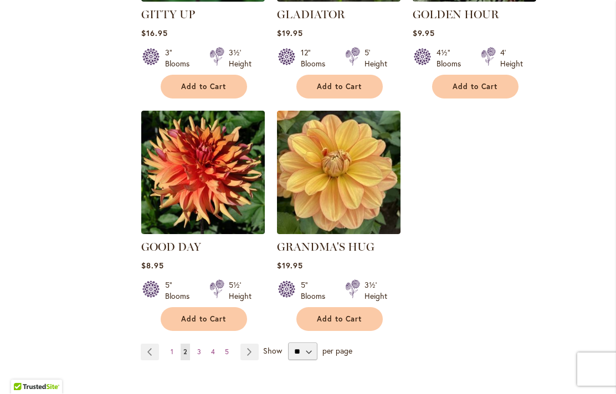
scroll to position [2589, 0]
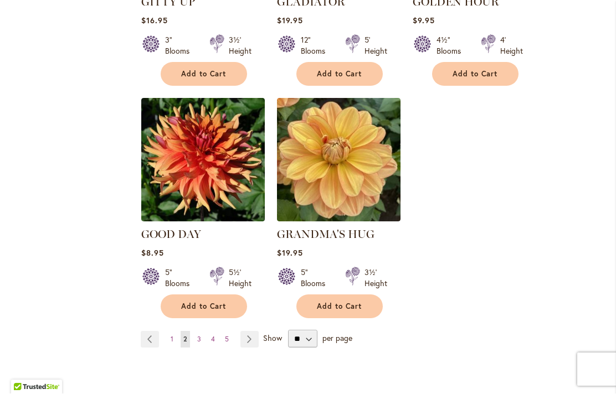
click at [244, 332] on link "Page Next" at bounding box center [249, 340] width 18 height 17
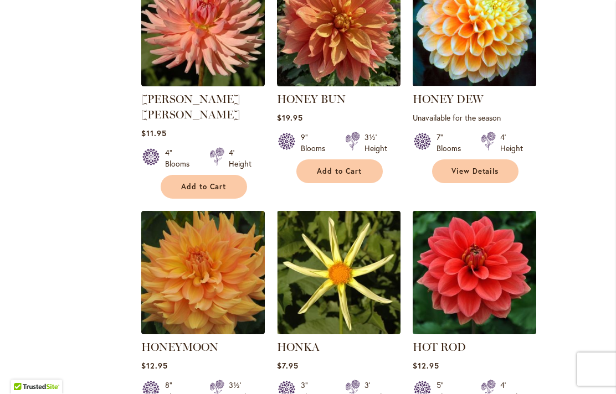
scroll to position [795, 0]
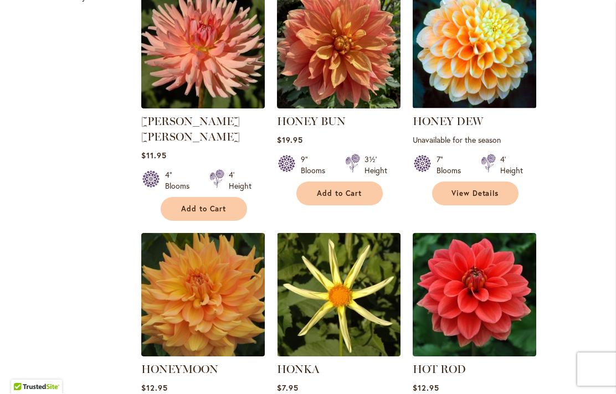
click at [479, 59] on img at bounding box center [473, 47] width 123 height 123
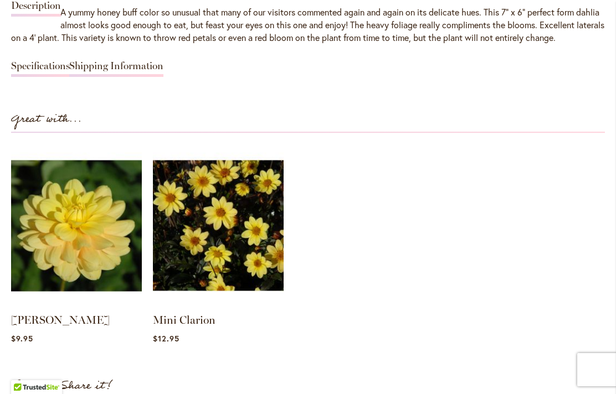
scroll to position [1009, 0]
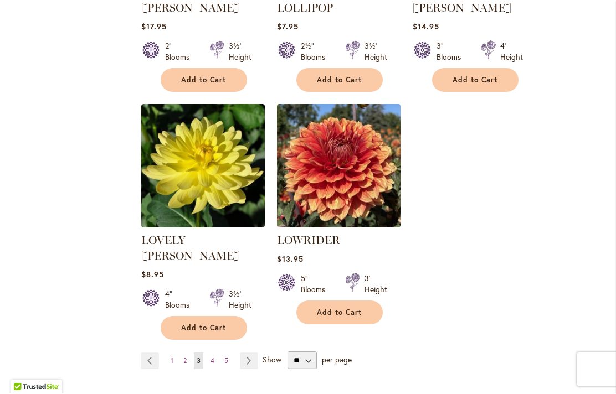
scroll to position [2571, 0]
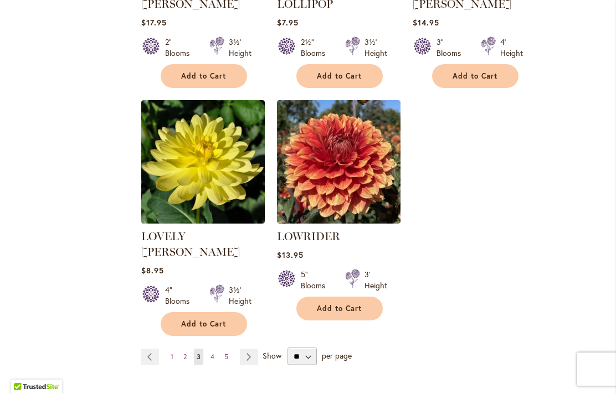
click at [255, 349] on link "Page Next" at bounding box center [249, 357] width 18 height 17
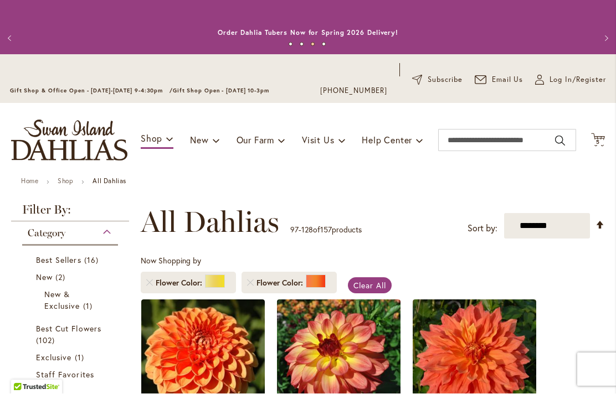
click at [602, 138] on icon at bounding box center [598, 139] width 14 height 13
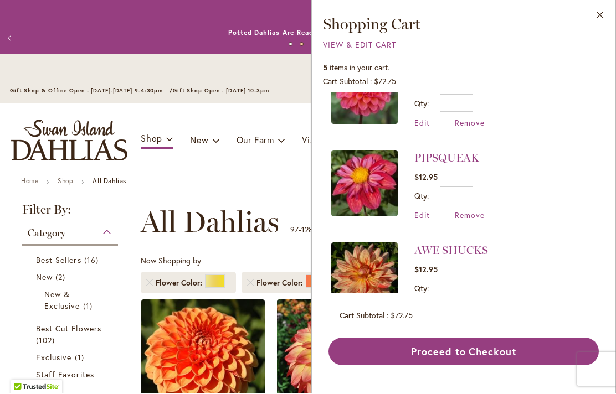
scroll to position [228, 0]
click at [607, 18] on button "Close" at bounding box center [600, 18] width 30 height 35
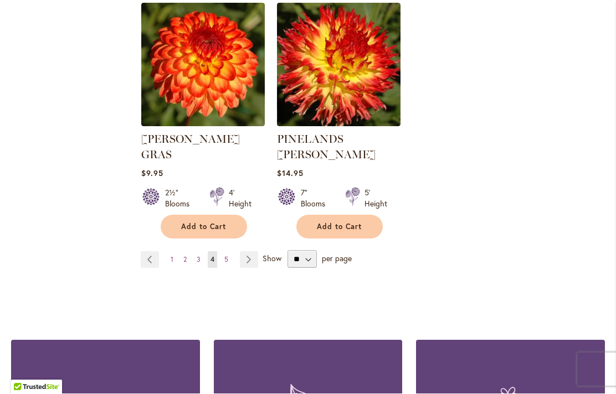
scroll to position [2689, 0]
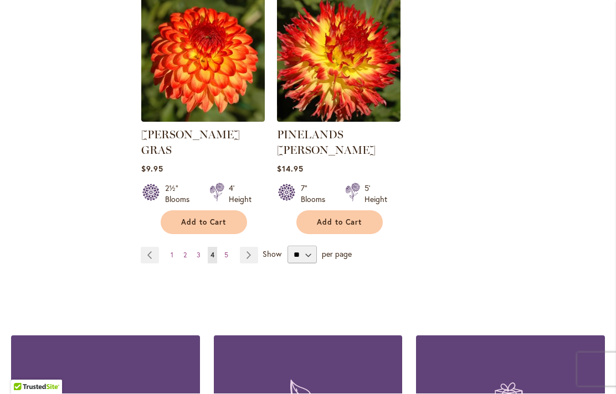
click at [247, 247] on link "Page Next" at bounding box center [249, 255] width 18 height 17
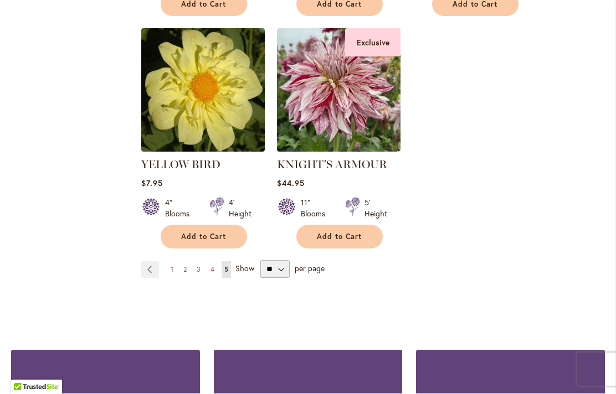
scroll to position [2412, 0]
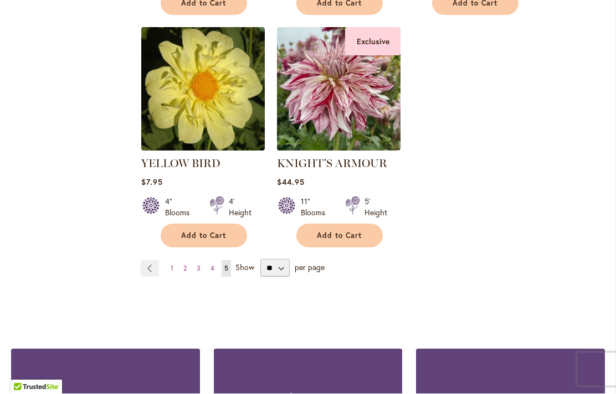
click at [158, 261] on link "Page Previous" at bounding box center [150, 269] width 18 height 17
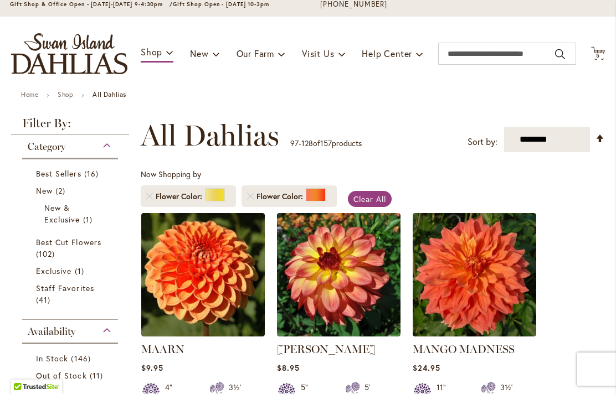
scroll to position [84, 0]
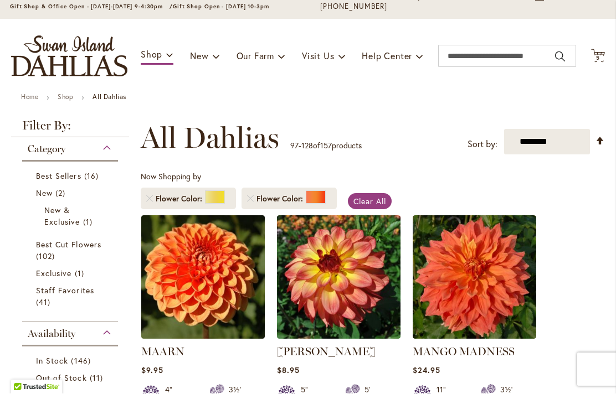
click at [600, 56] on span "5 5 items" at bounding box center [597, 59] width 11 height 6
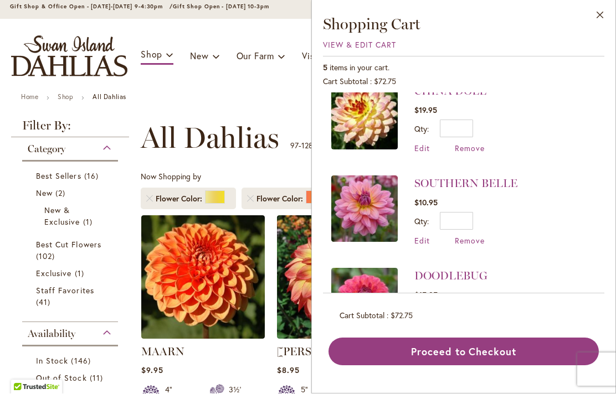
scroll to position [20, 0]
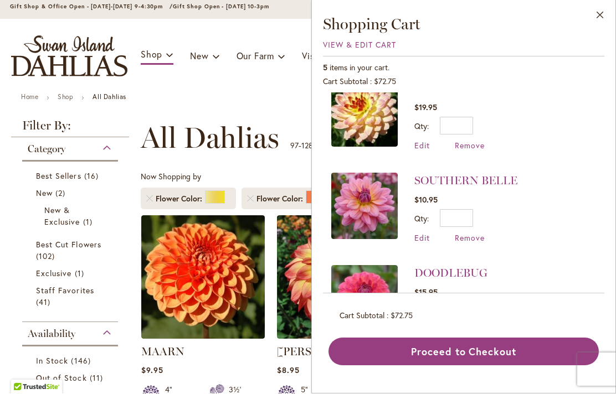
click at [364, 199] on img at bounding box center [364, 206] width 66 height 66
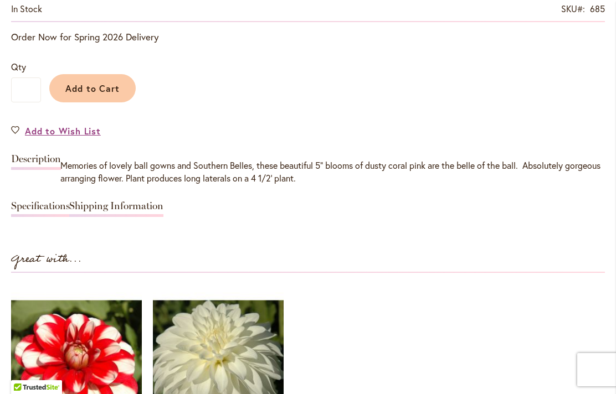
scroll to position [910, 0]
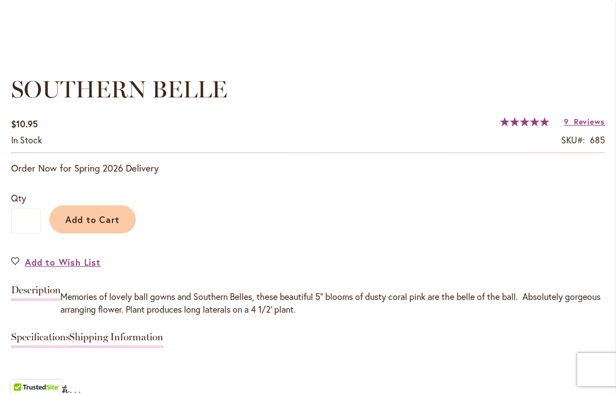
click at [585, 120] on span "Reviews" at bounding box center [589, 121] width 31 height 11
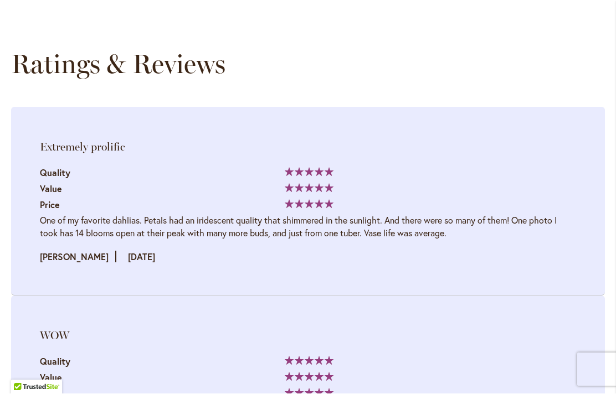
scroll to position [0, 0]
